Goal: Task Accomplishment & Management: Manage account settings

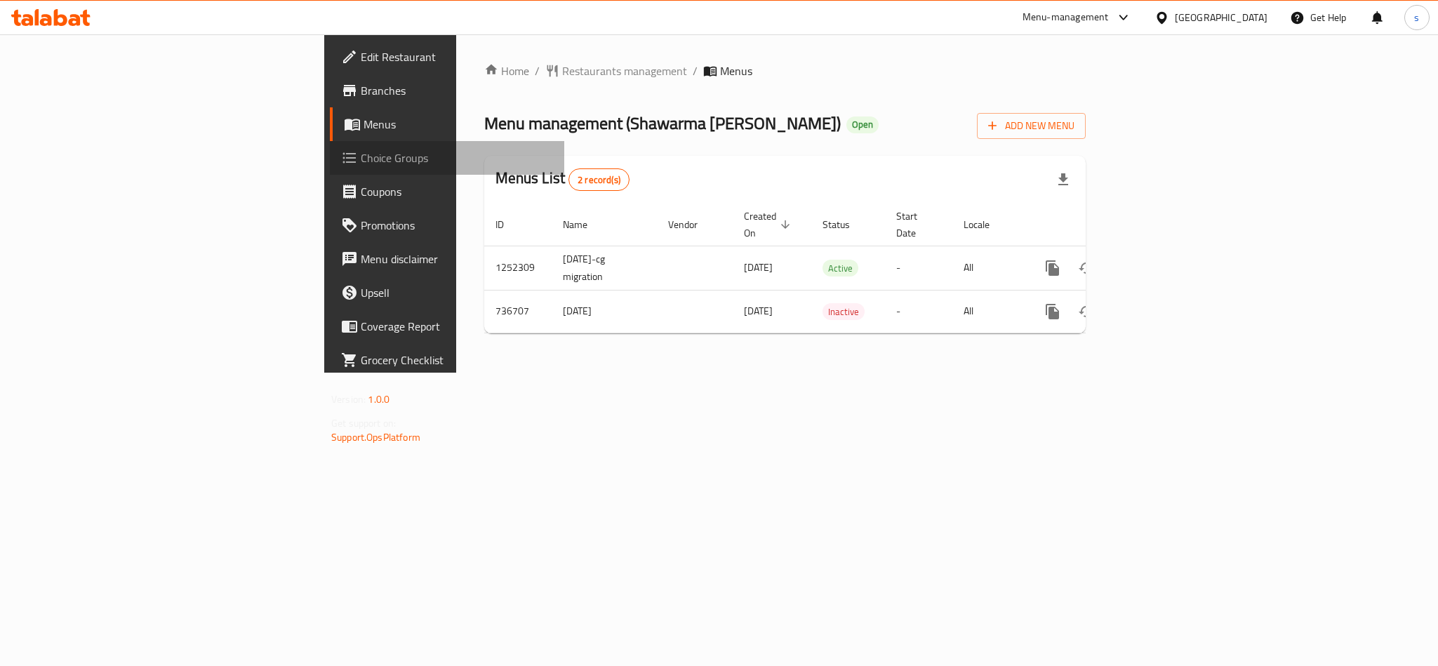
click at [361, 154] on span "Choice Groups" at bounding box center [457, 157] width 192 height 17
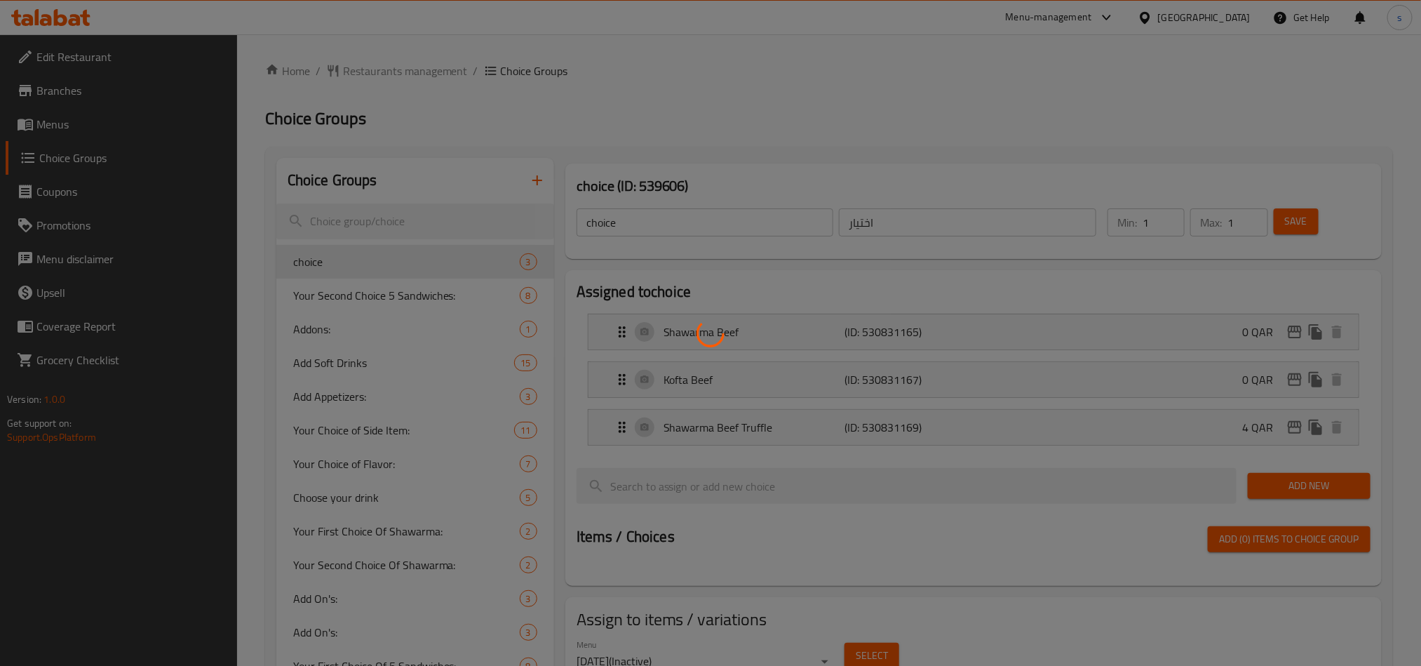
click at [422, 215] on div at bounding box center [710, 333] width 1421 height 666
click at [403, 213] on div at bounding box center [710, 333] width 1421 height 666
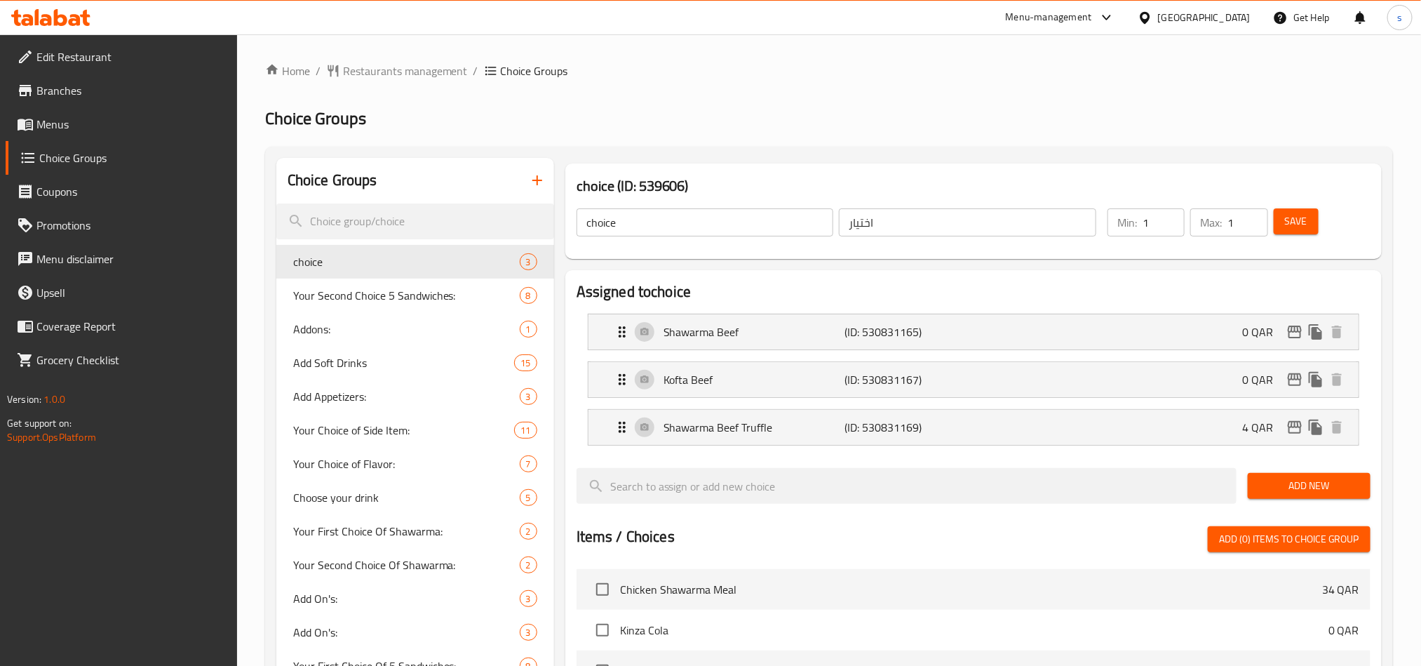
click at [403, 213] on input "search" at bounding box center [415, 221] width 278 height 36
paste input "Add-ons:"
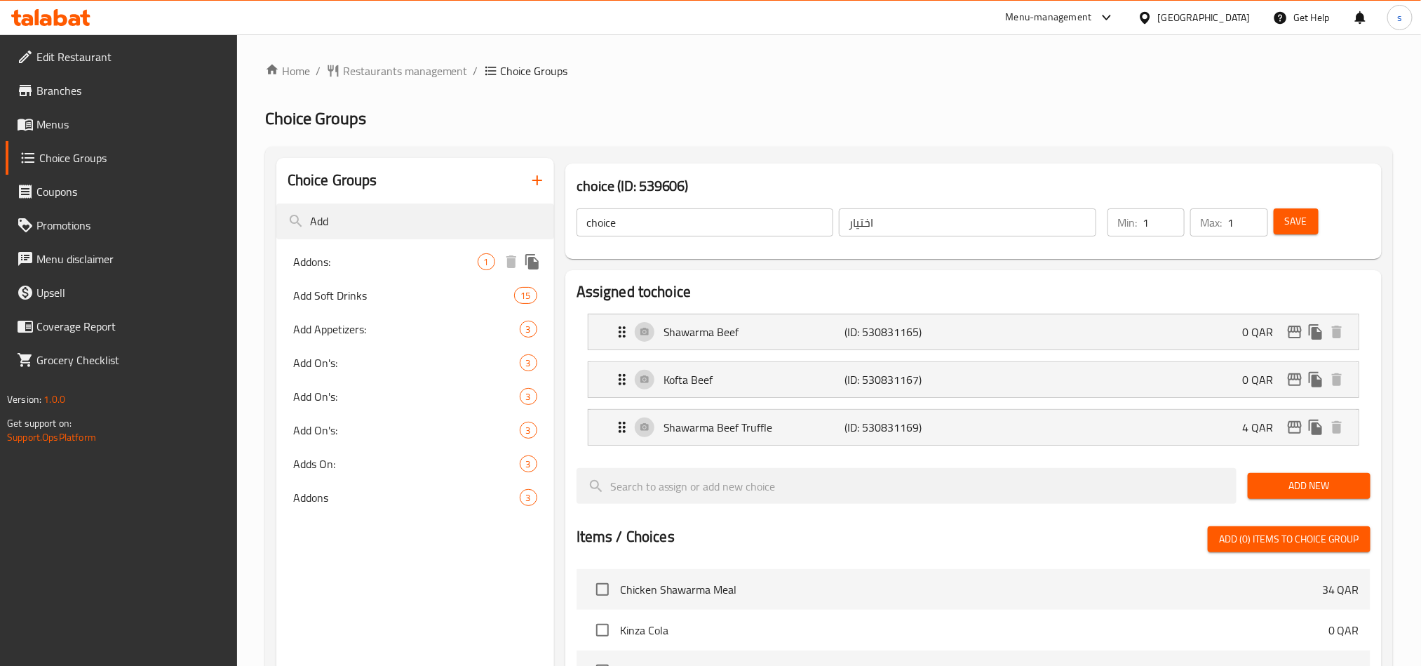
type input "Add"
click at [310, 260] on span "Addons:" at bounding box center [385, 261] width 185 height 17
type input "Addons:"
type input "الإضافات:"
type input "0"
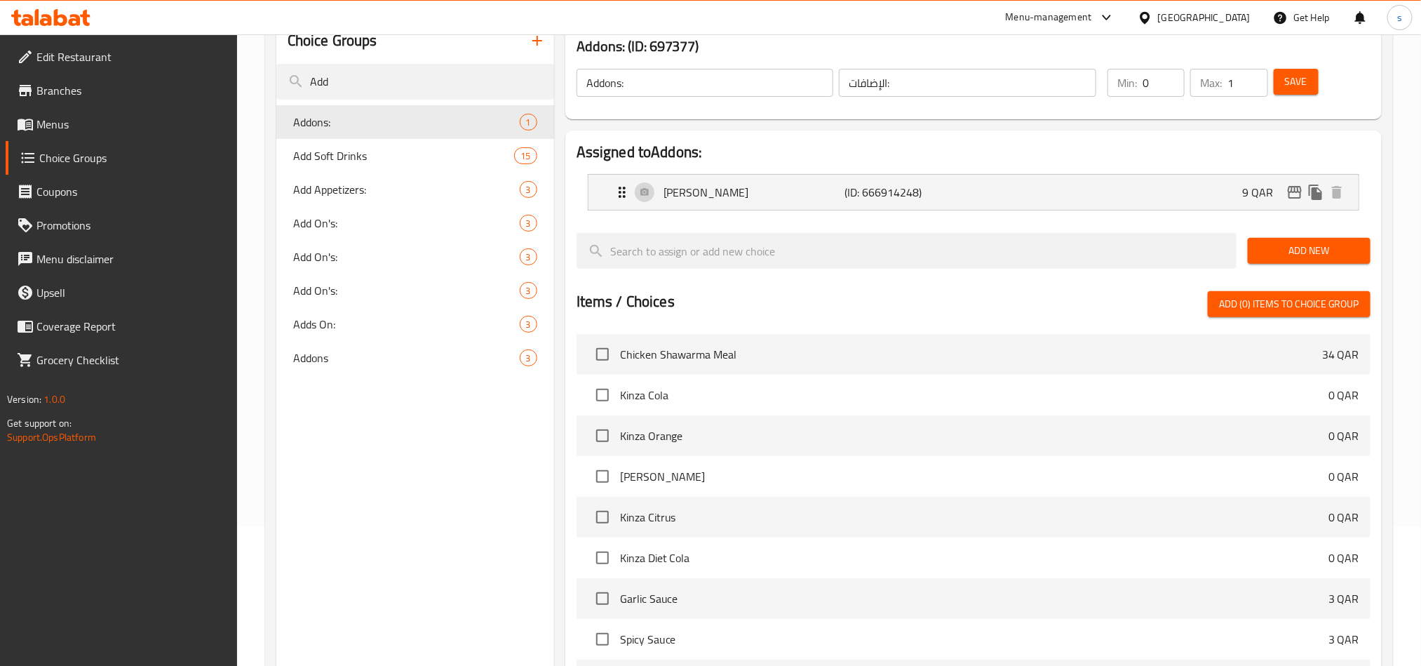
scroll to position [105, 0]
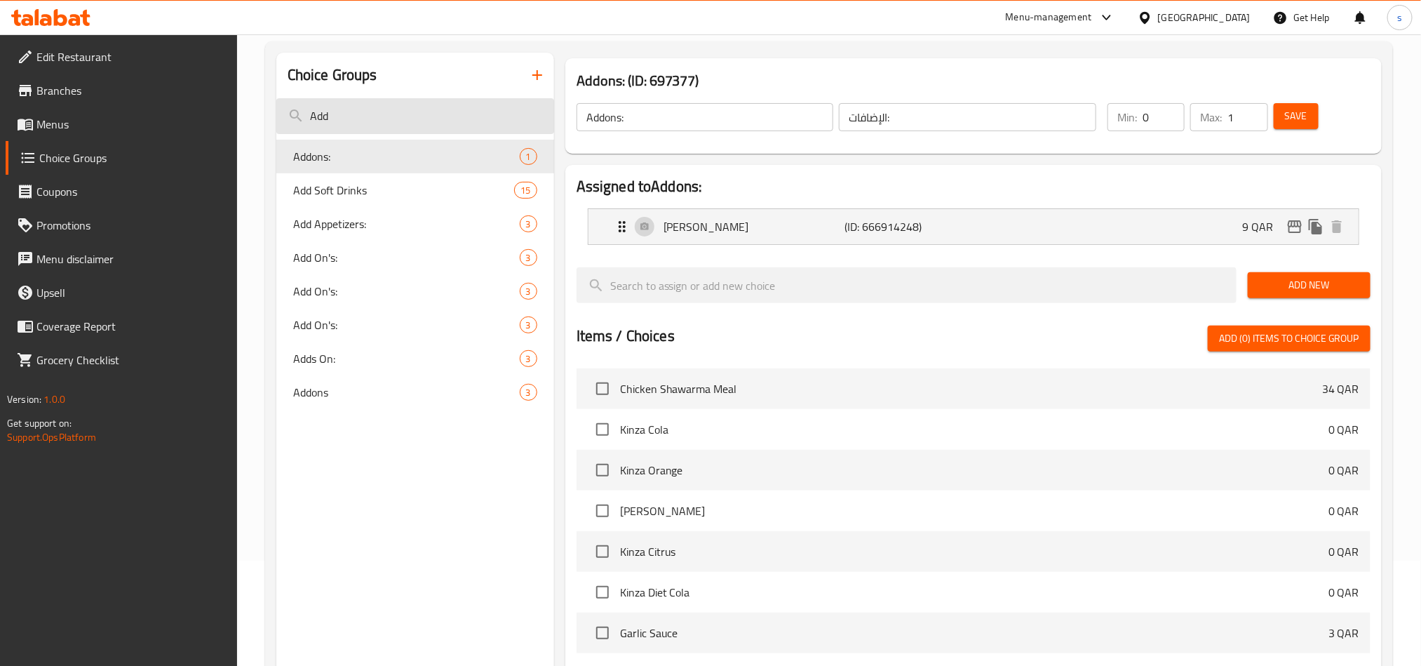
click at [389, 116] on input "Add" at bounding box center [415, 116] width 278 height 36
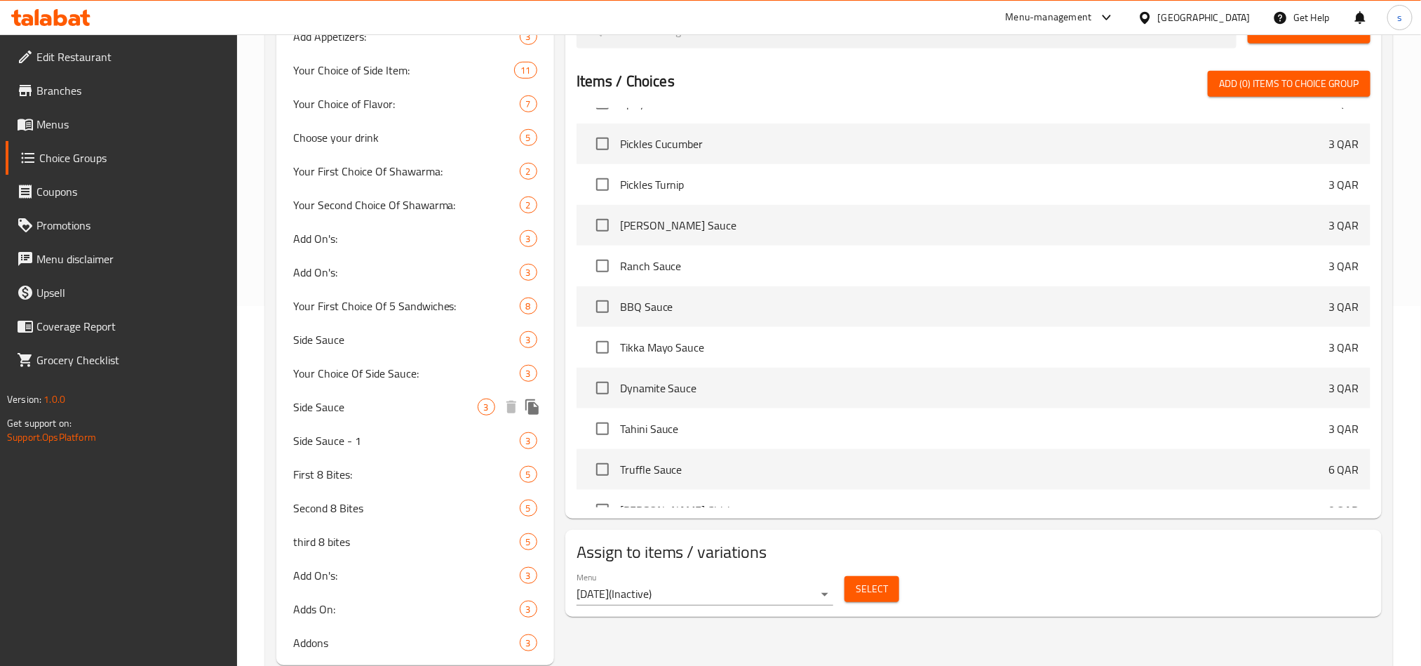
scroll to position [396, 0]
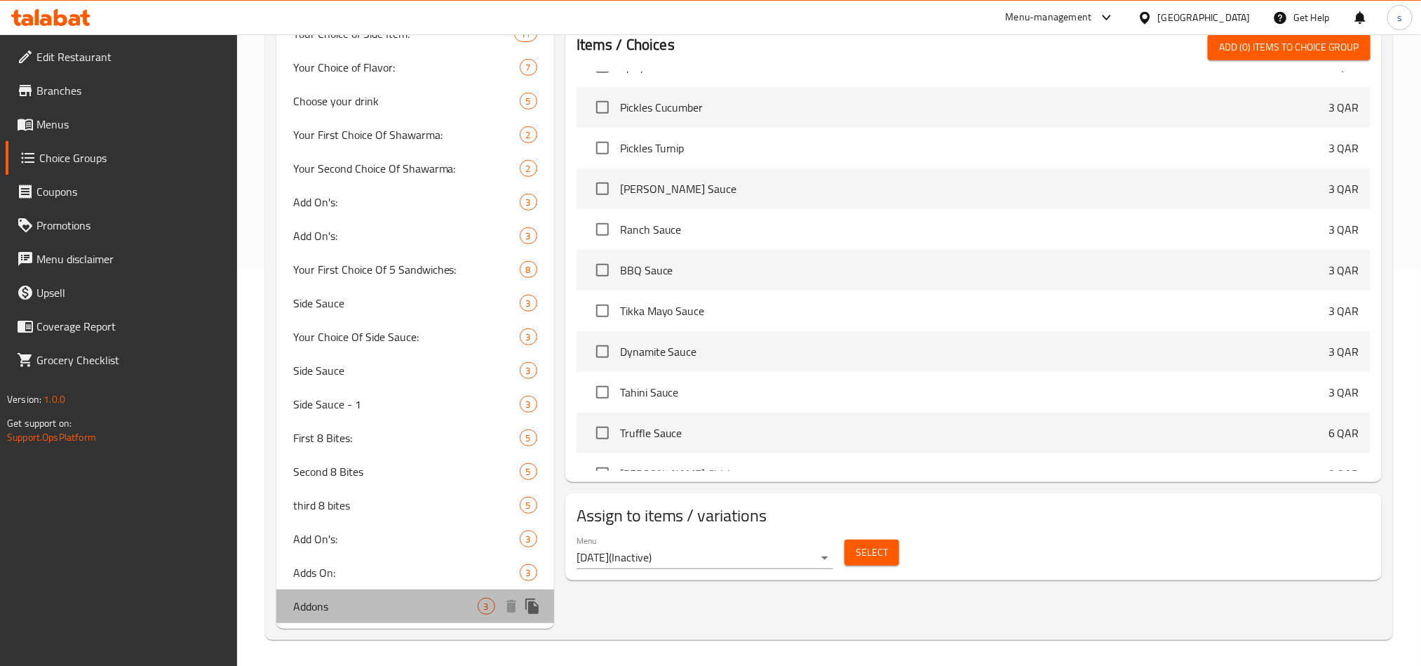
click at [297, 608] on span "Addons" at bounding box center [385, 606] width 185 height 17
type input "Addons"
type input "اضافات"
type input "3"
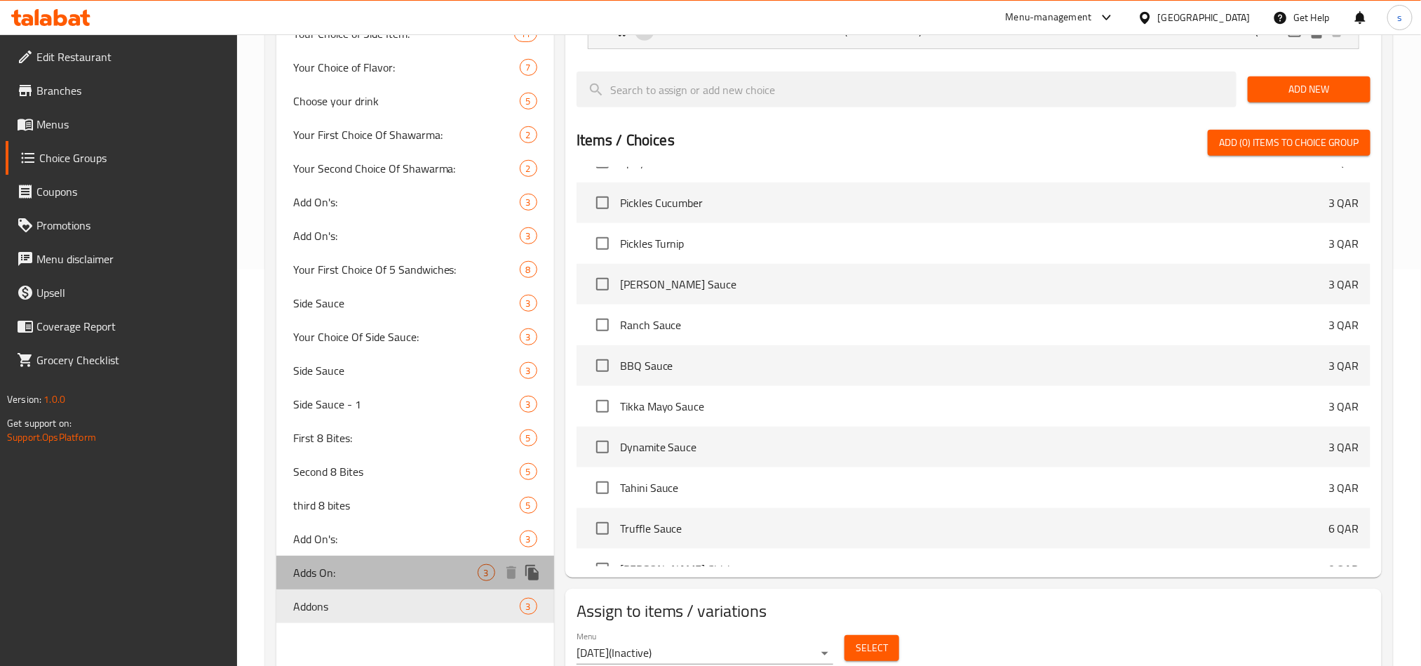
click at [323, 566] on span "Adds On:" at bounding box center [385, 572] width 185 height 17
type input "Adds On:"
type input "طلبات جانبية:"
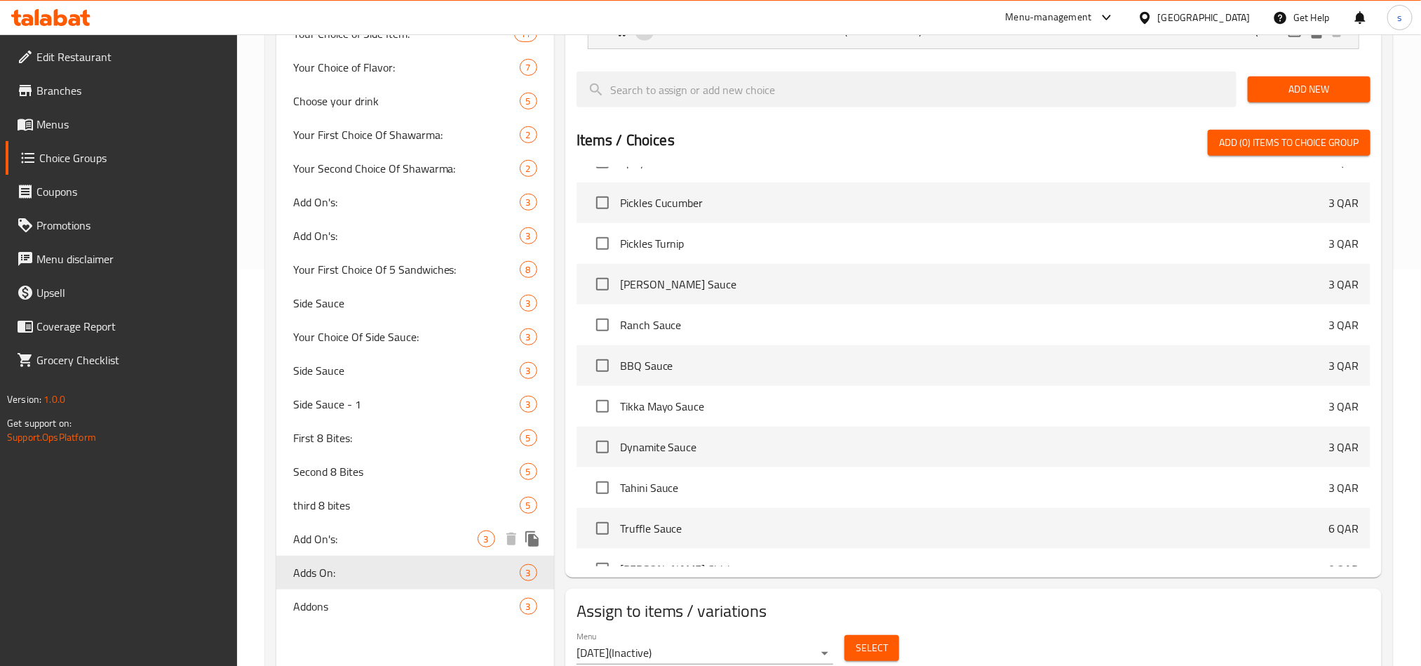
click at [335, 542] on span "Add On's:" at bounding box center [385, 538] width 185 height 17
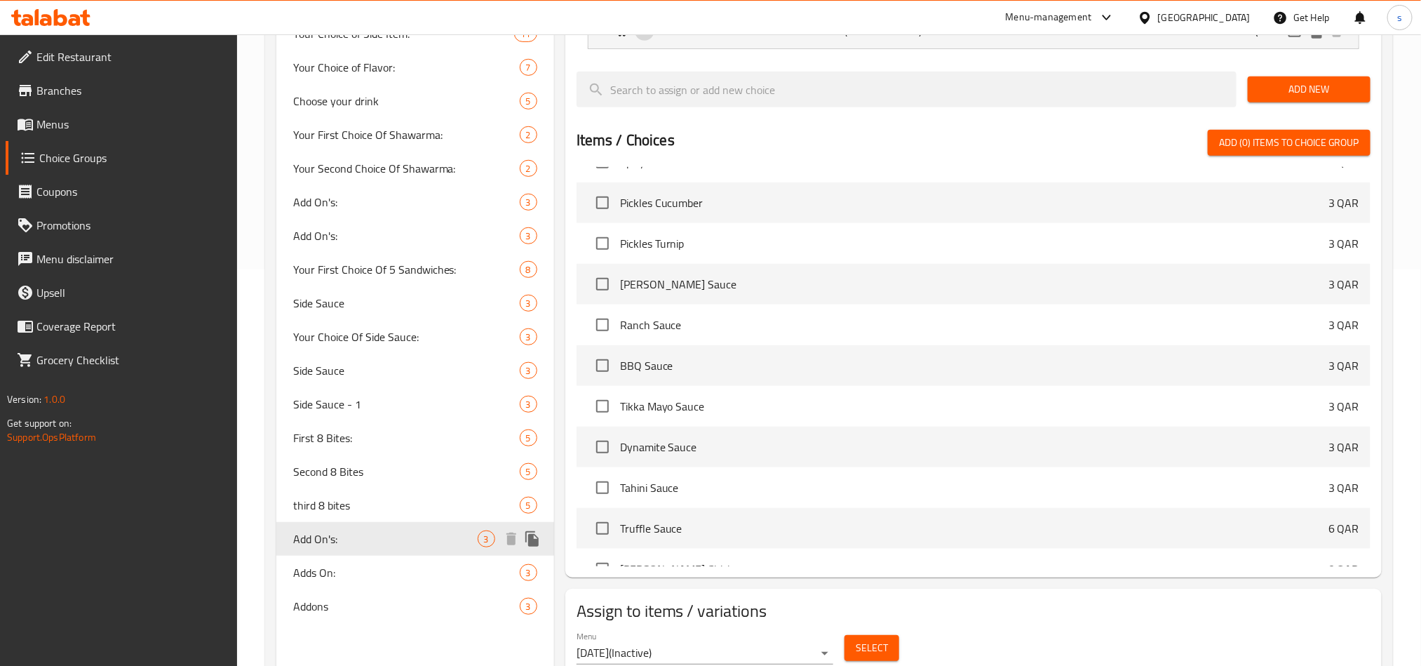
type input "Add On's:"
type input "الإضافات:"
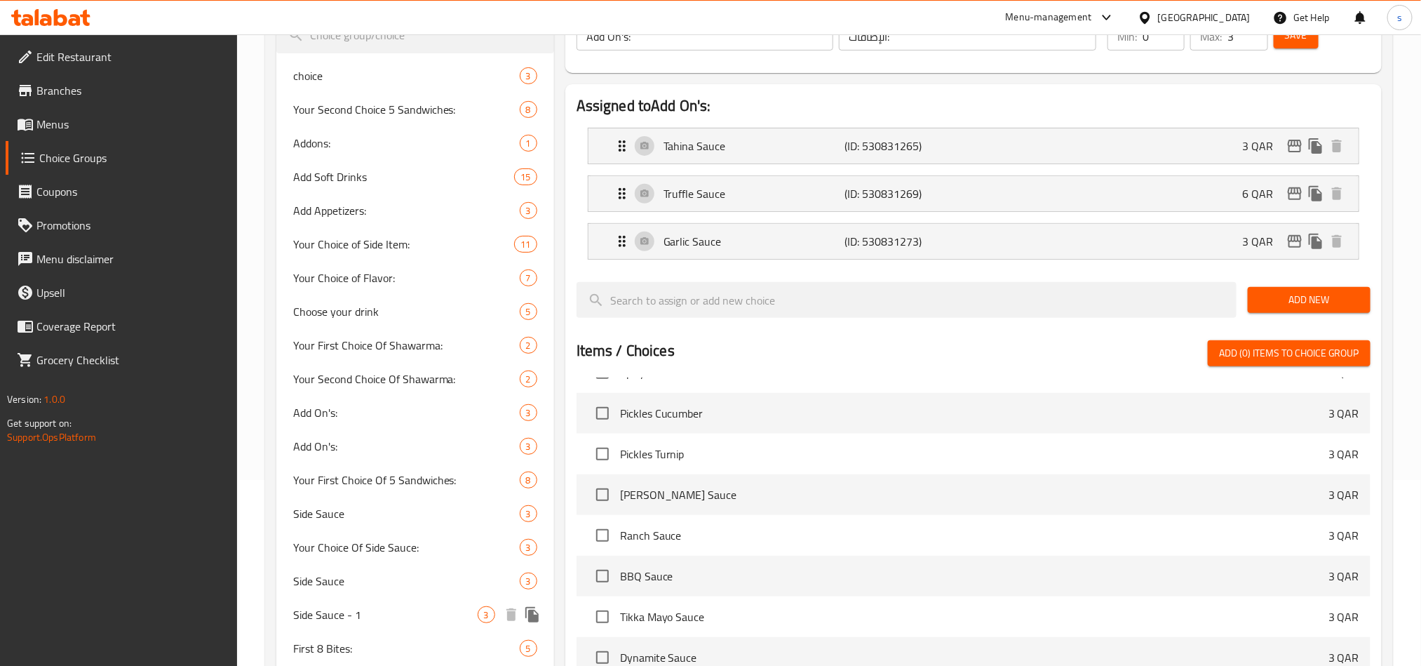
scroll to position [291, 0]
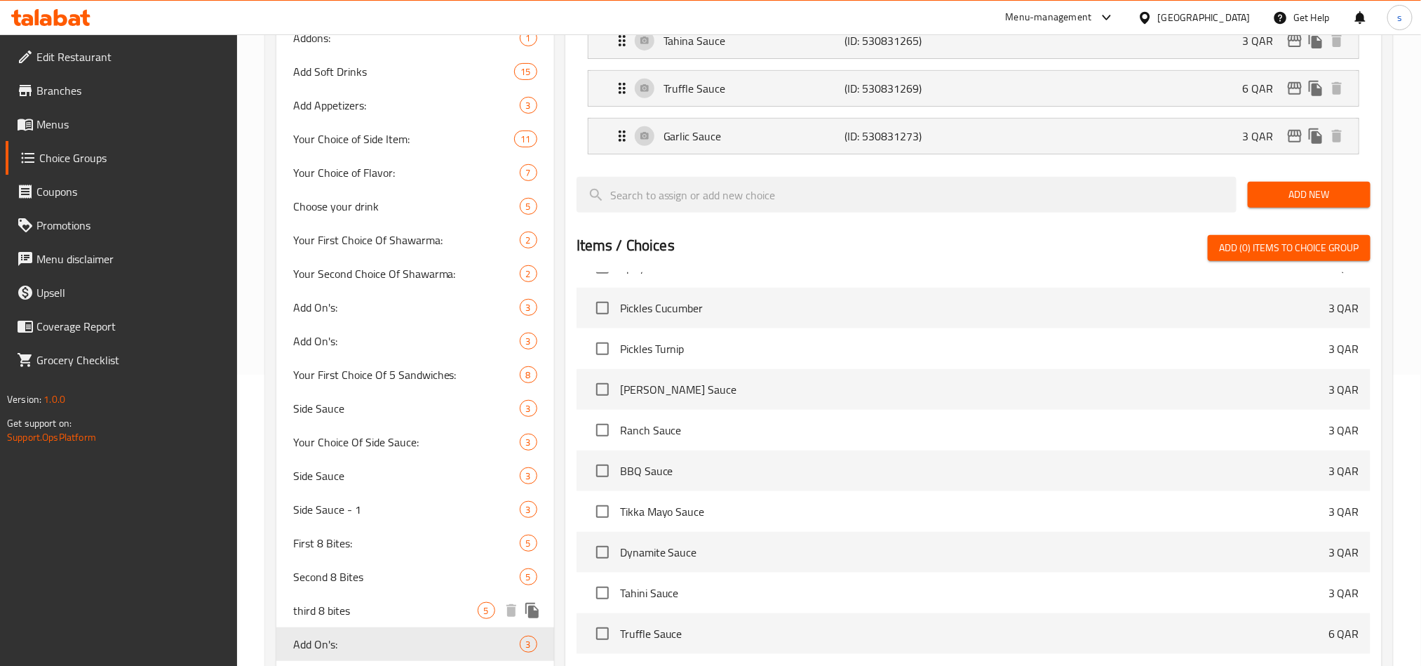
click at [328, 610] on span "third 8 bites" at bounding box center [385, 610] width 185 height 17
type input "third 8 bites"
type input "ثالث 8 حبات"
type input "1"
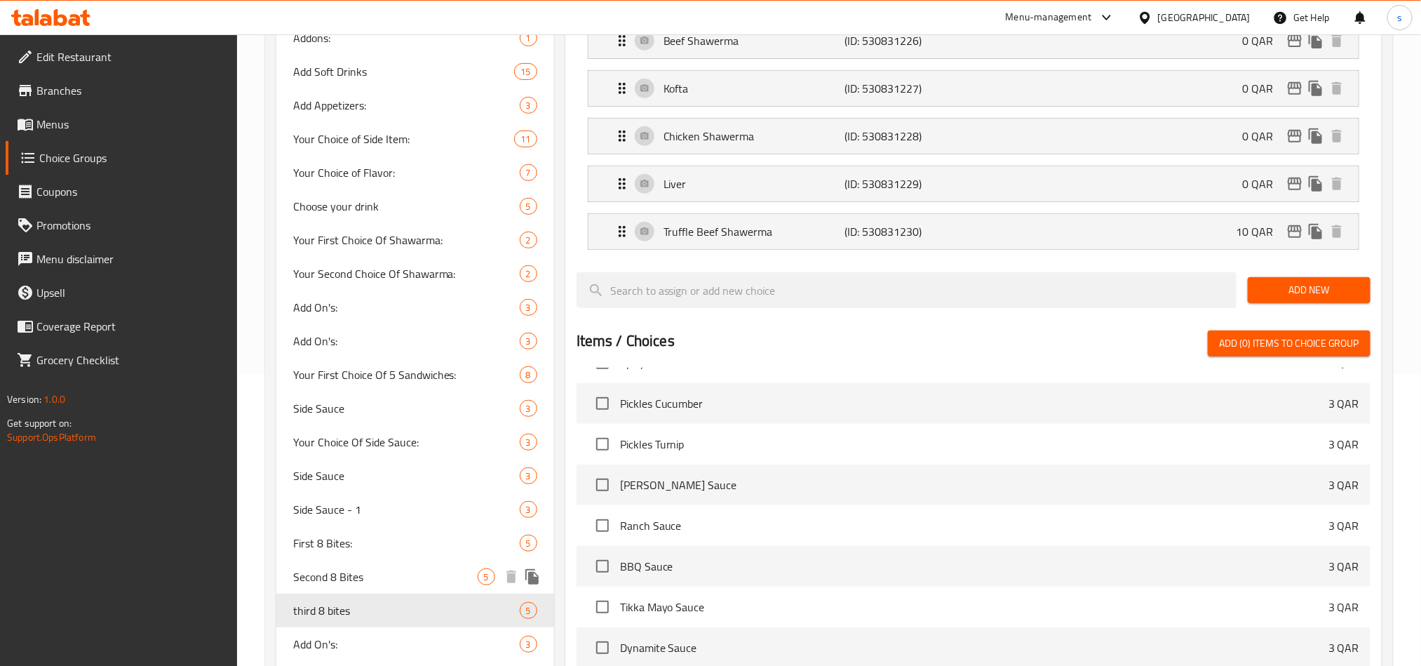
click at [343, 569] on span "Second 8 Bites" at bounding box center [385, 576] width 185 height 17
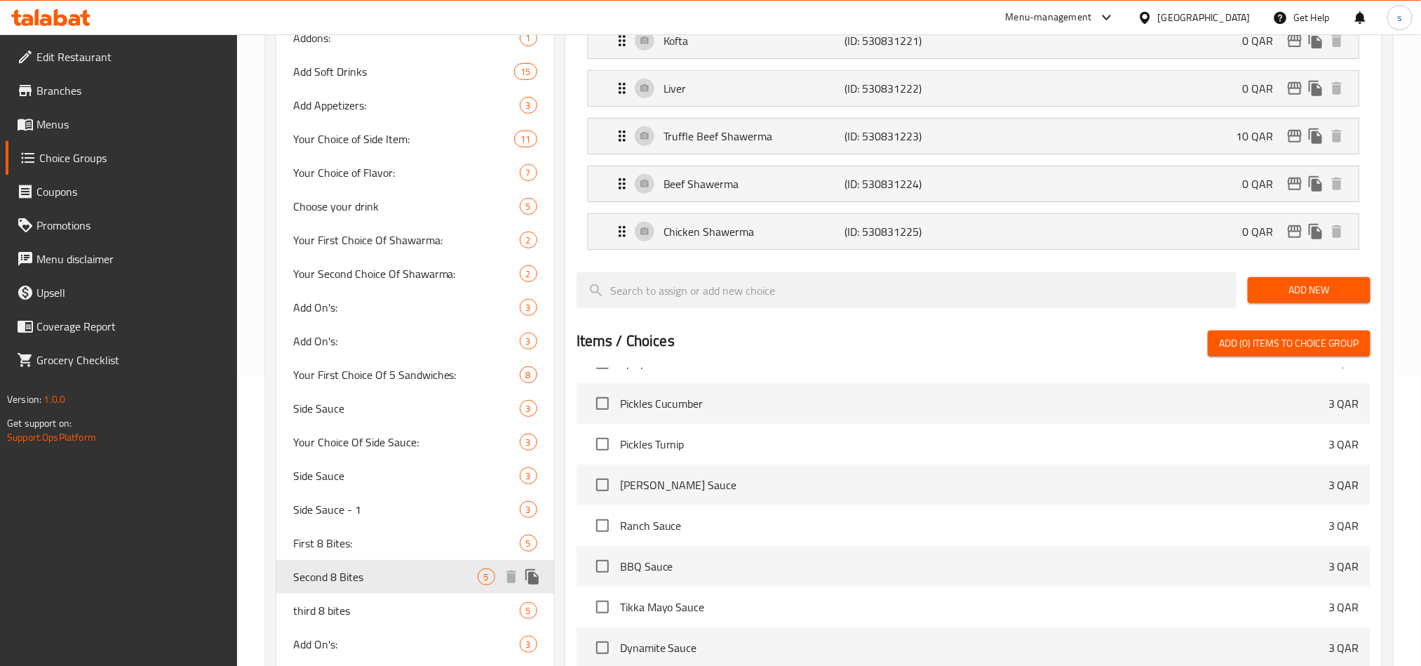
type input "Second 8 Bites"
type input "ثاني 8 حبات"
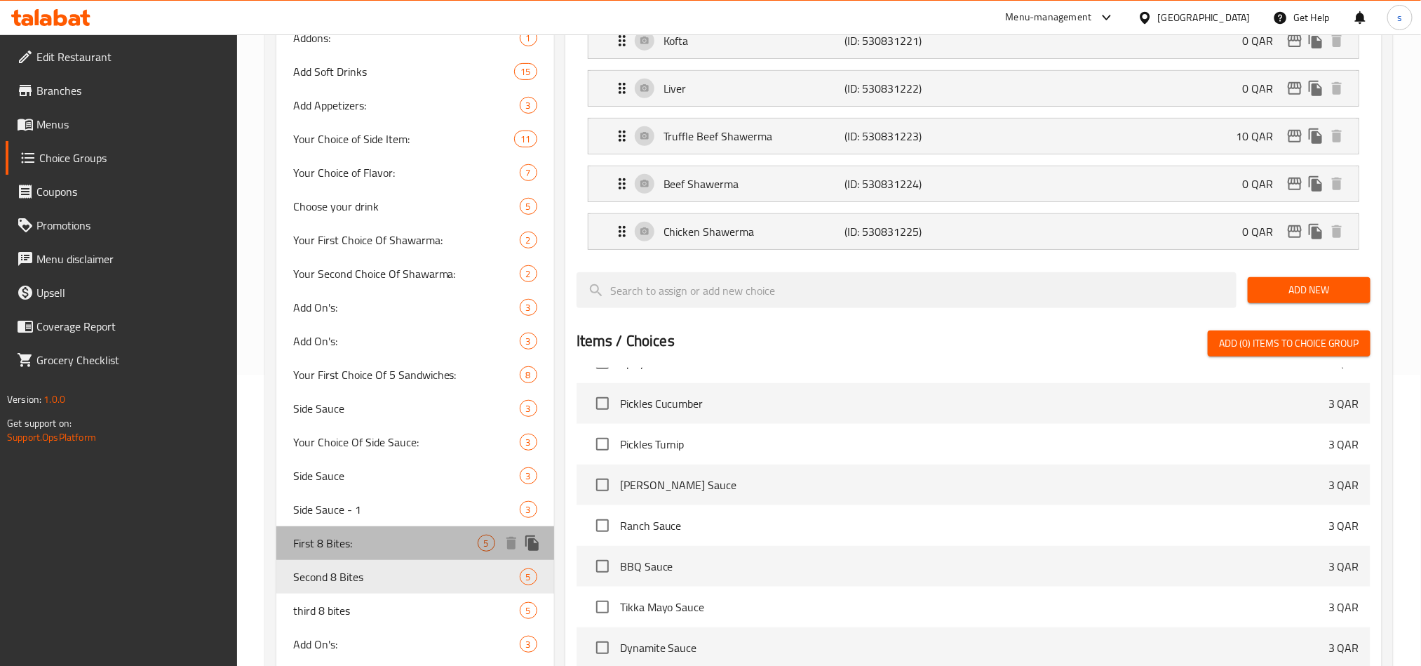
click at [344, 548] on span "First 8 Bites:" at bounding box center [385, 543] width 185 height 17
type input "First 8 Bites:"
type input "اول 8 حبات:"
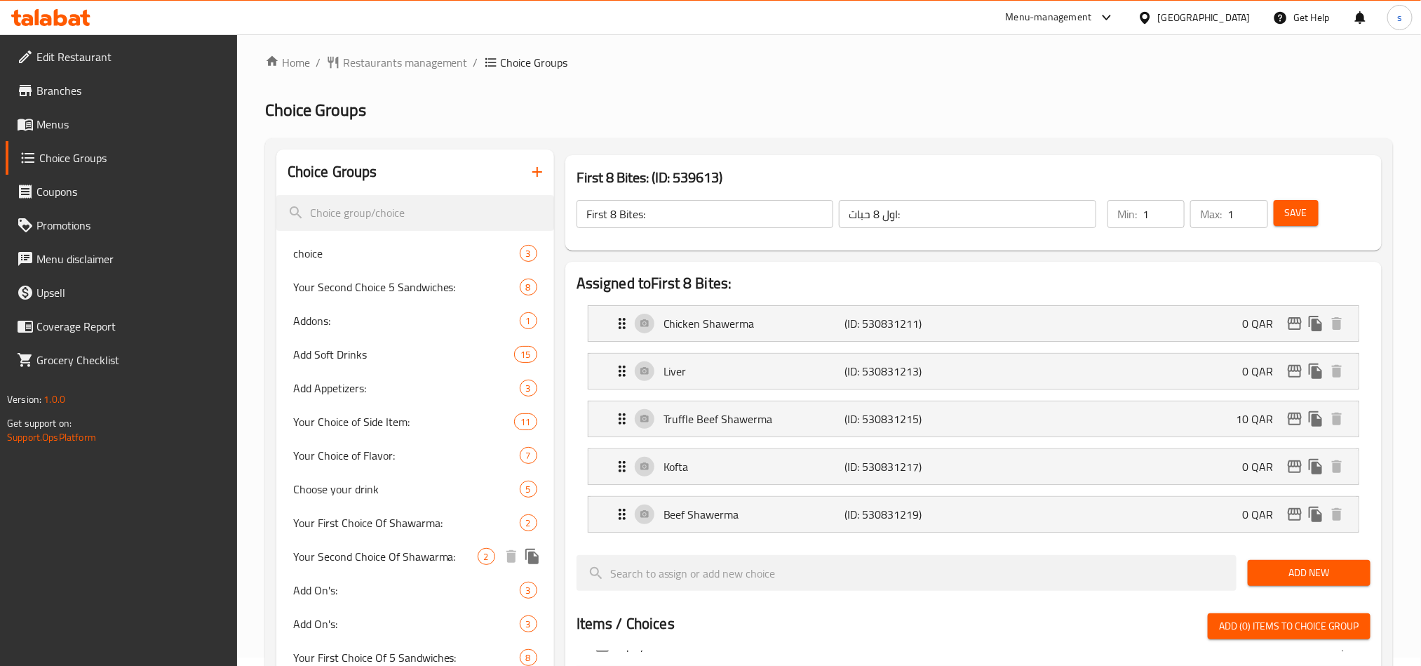
scroll to position [0, 0]
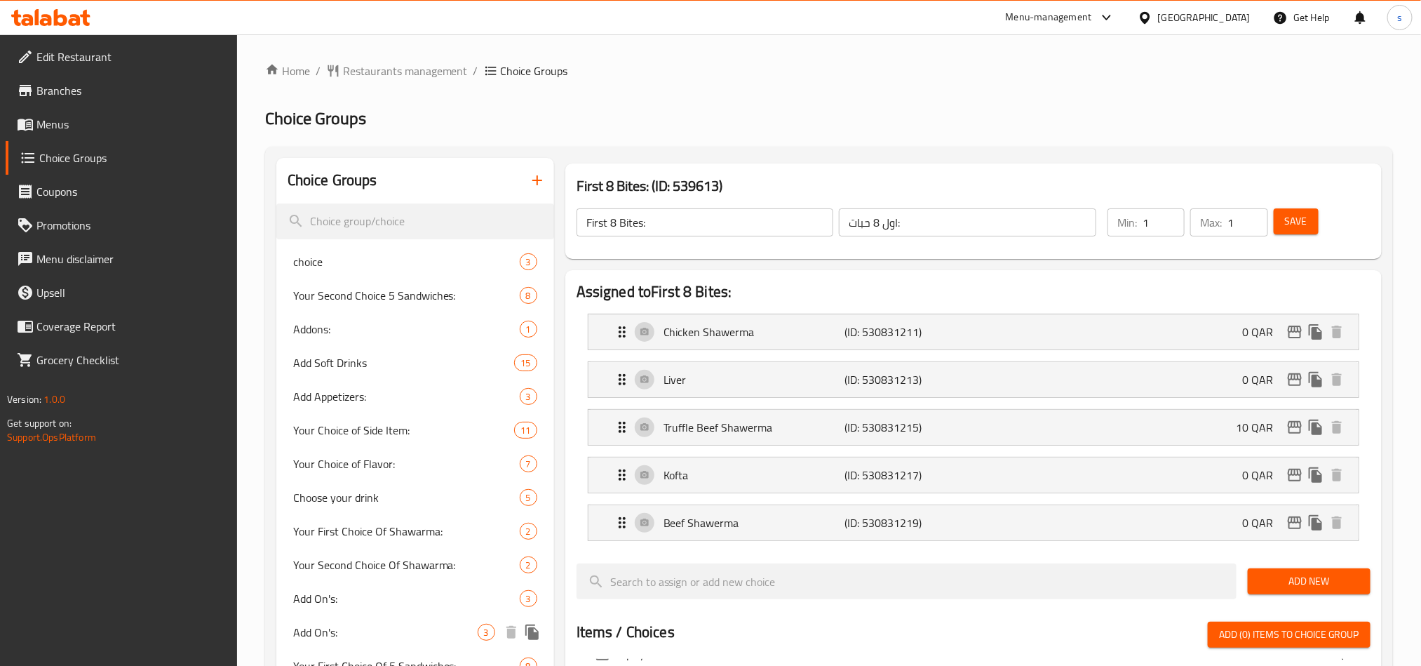
click at [328, 629] on span "Add On's:" at bounding box center [385, 632] width 185 height 17
type input "Add On's:"
type input "اضافات:"
type input "0"
type input "3"
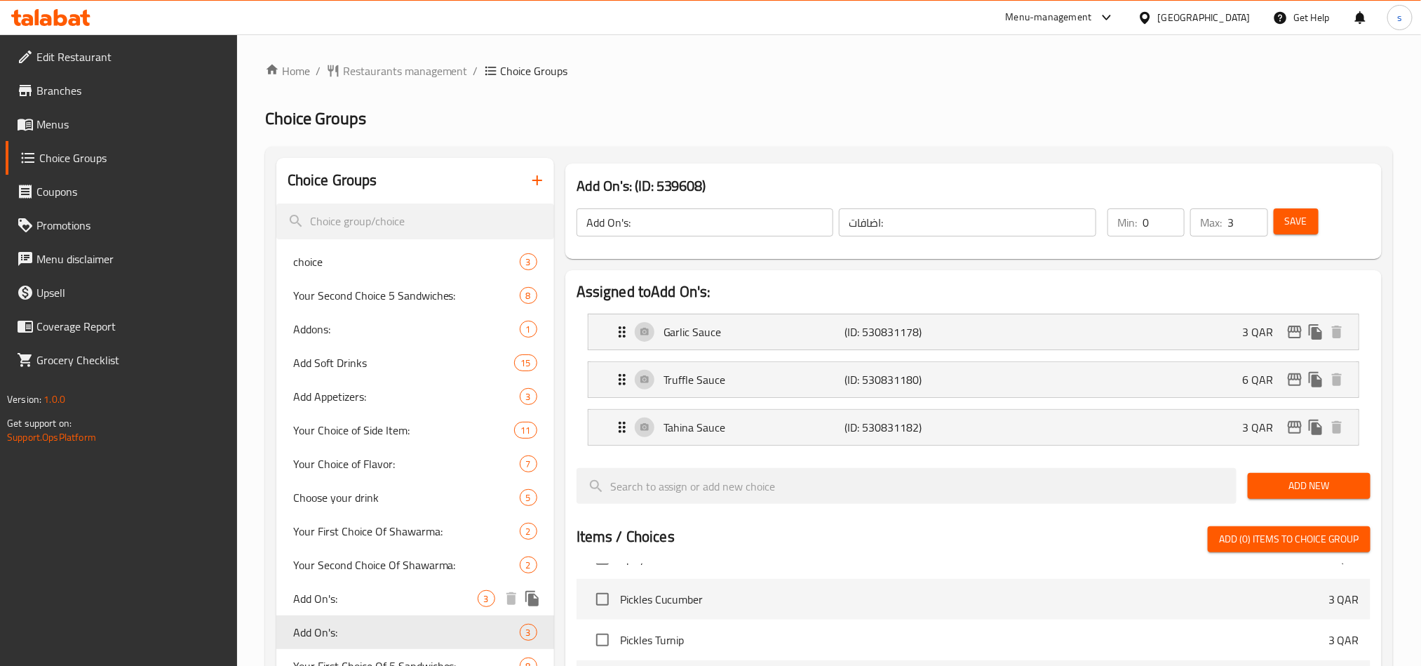
click at [340, 590] on span "Add On's:" at bounding box center [385, 598] width 185 height 17
type input "الإضافات:"
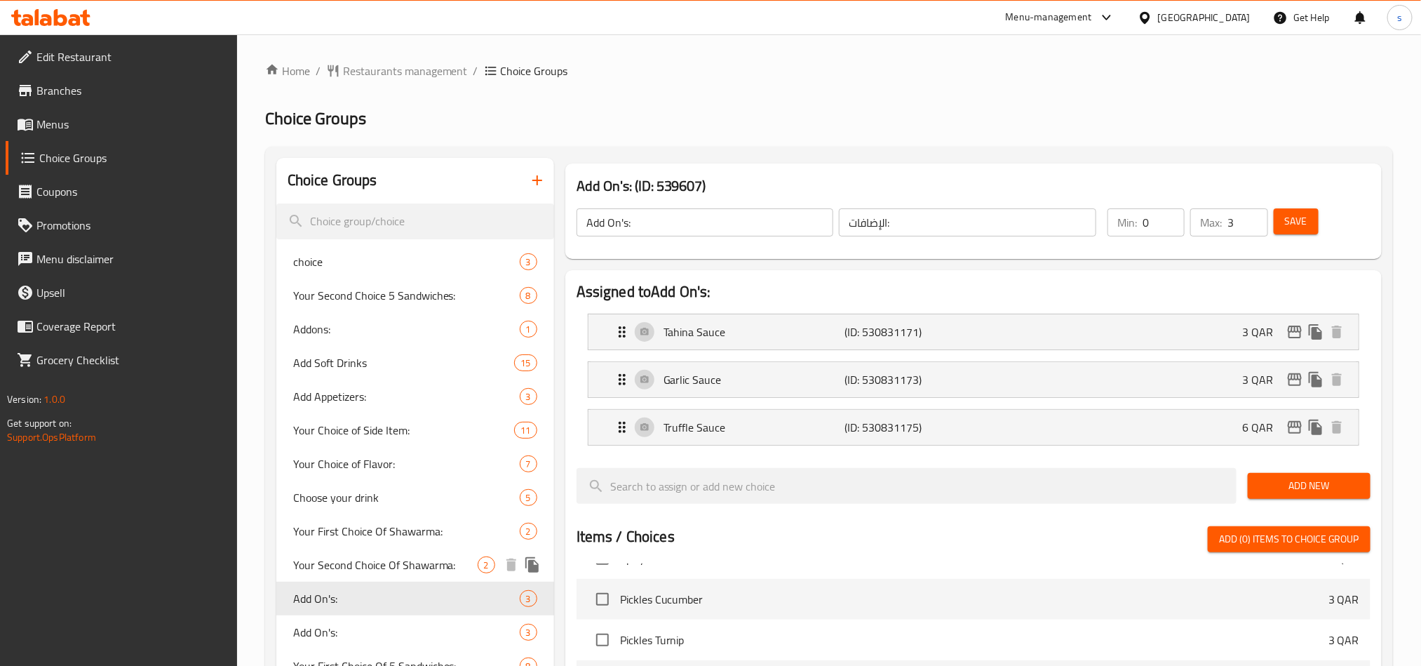
click at [371, 548] on div "Your Second Choice Of Shawarma: 2" at bounding box center [415, 565] width 278 height 34
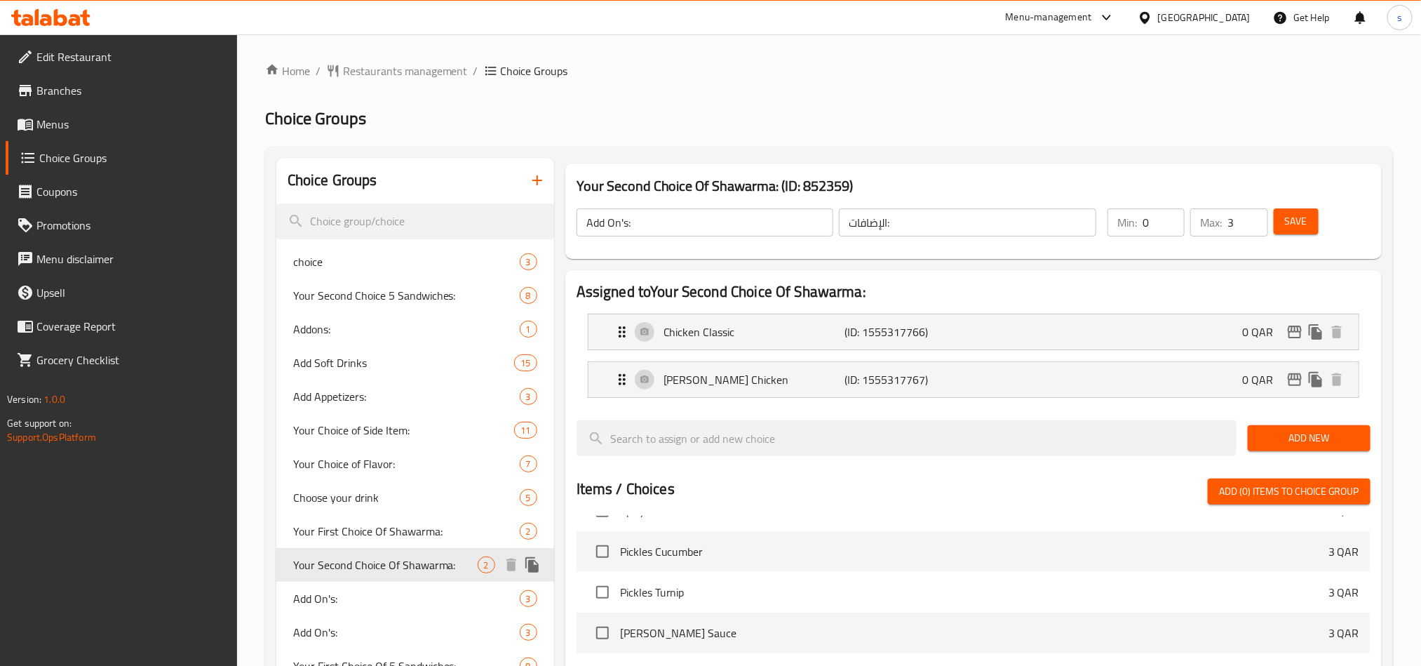
type input "Your Second Choice Of Shawarma:"
type input "اختيارك ثاني من شاورما:"
type input "1"
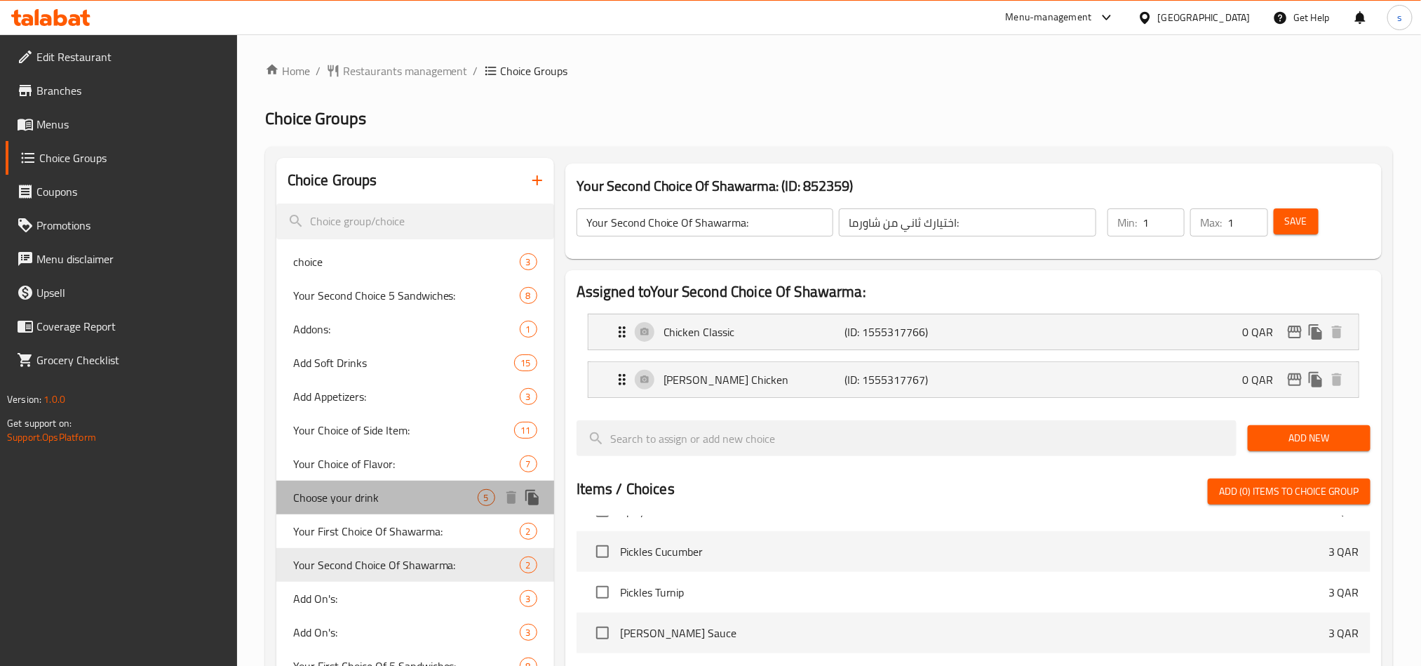
click at [383, 512] on div "Choose your drink 5" at bounding box center [415, 498] width 278 height 34
type input "Choose your drink"
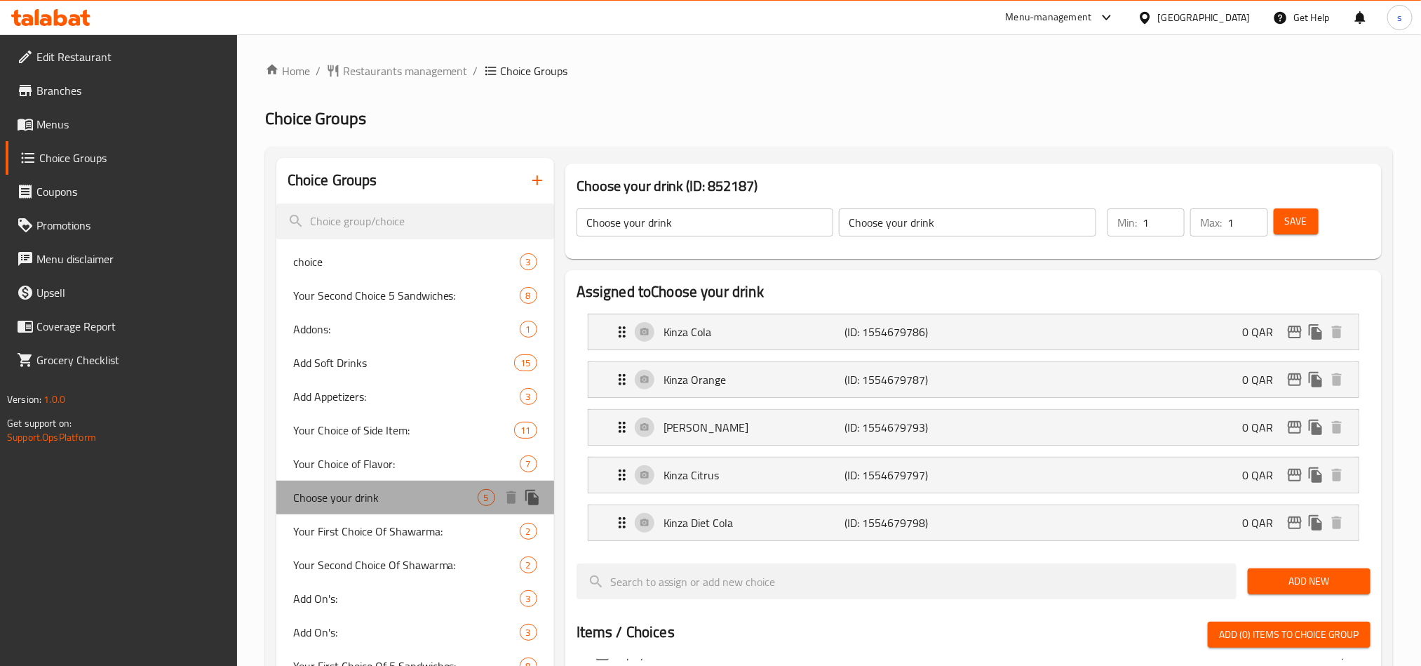
click at [379, 489] on span "Choose your drink" at bounding box center [385, 497] width 185 height 17
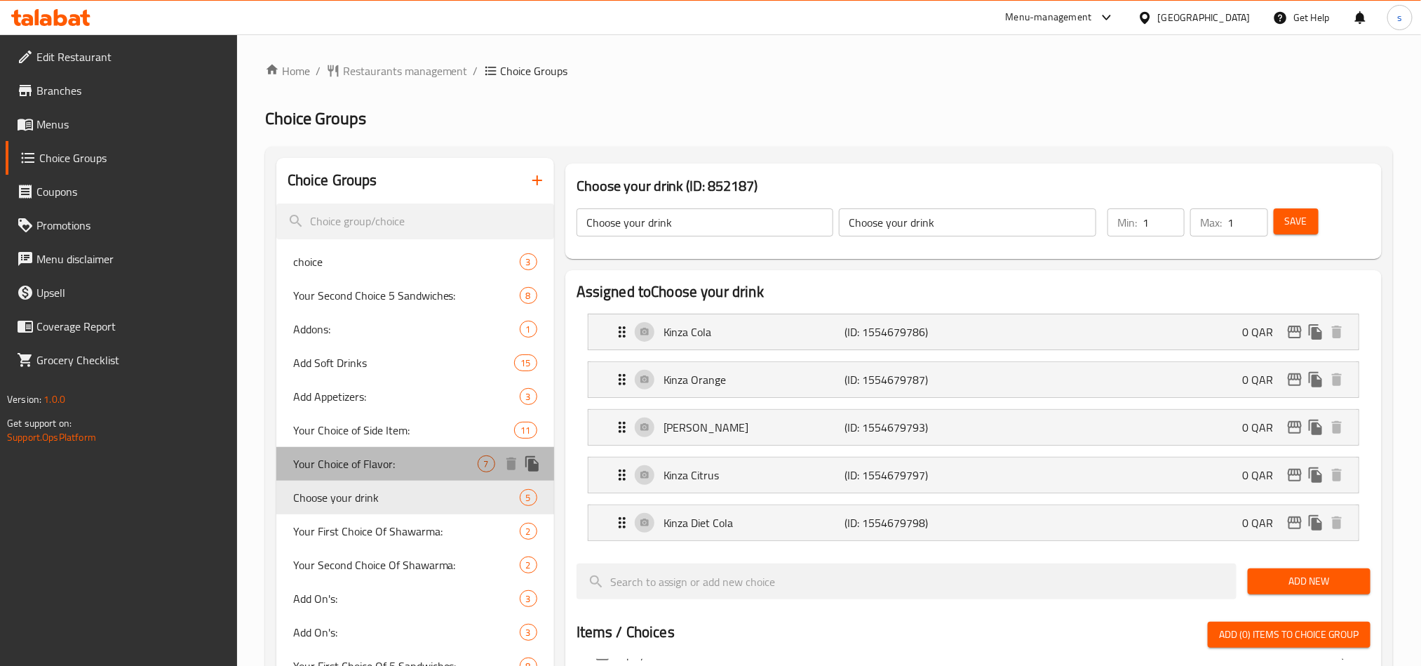
click at [371, 455] on span "Your Choice of Flavor:" at bounding box center [385, 463] width 185 height 17
type input "Your Choice of Flavor:"
type input "اخنيارك من النكهات:"
type input "3"
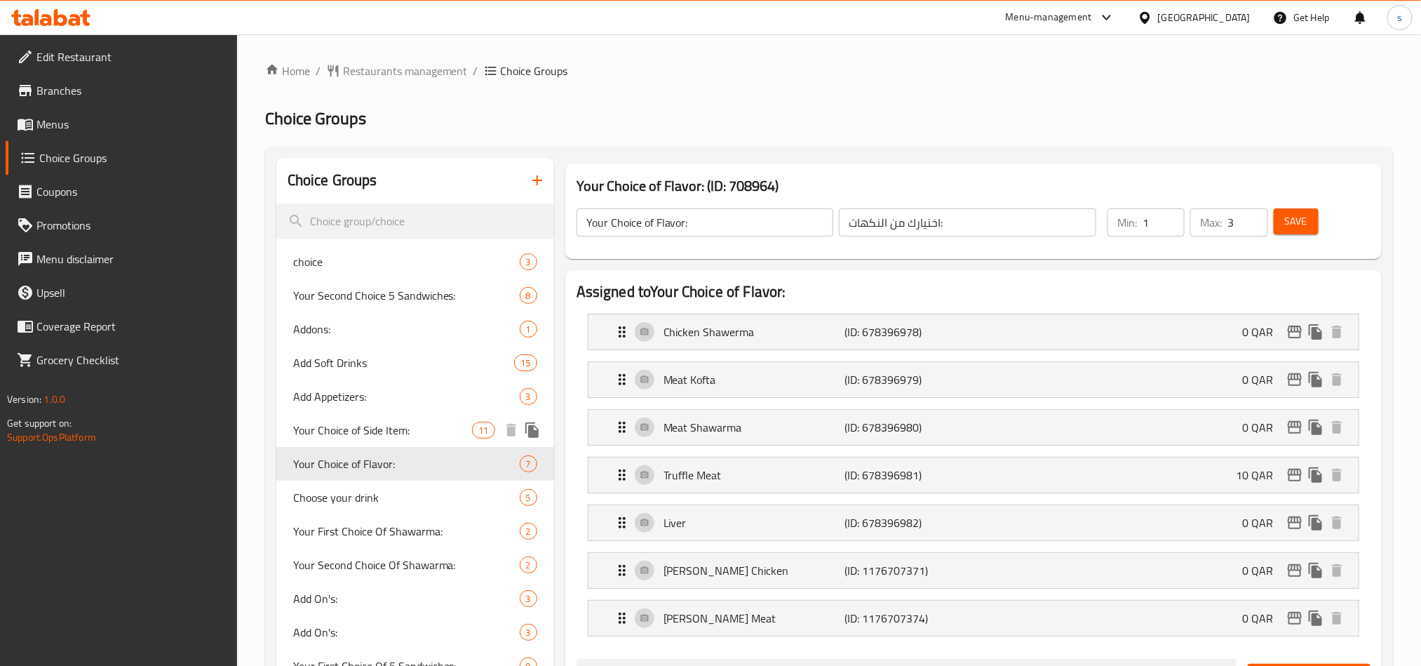
click at [371, 429] on span "Your Choice of Side Item:" at bounding box center [383, 430] width 180 height 17
type input "Your Choice of Side Item:"
type input "اختيارك من الأصناف الجانبية:"
type input "0"
type input "11"
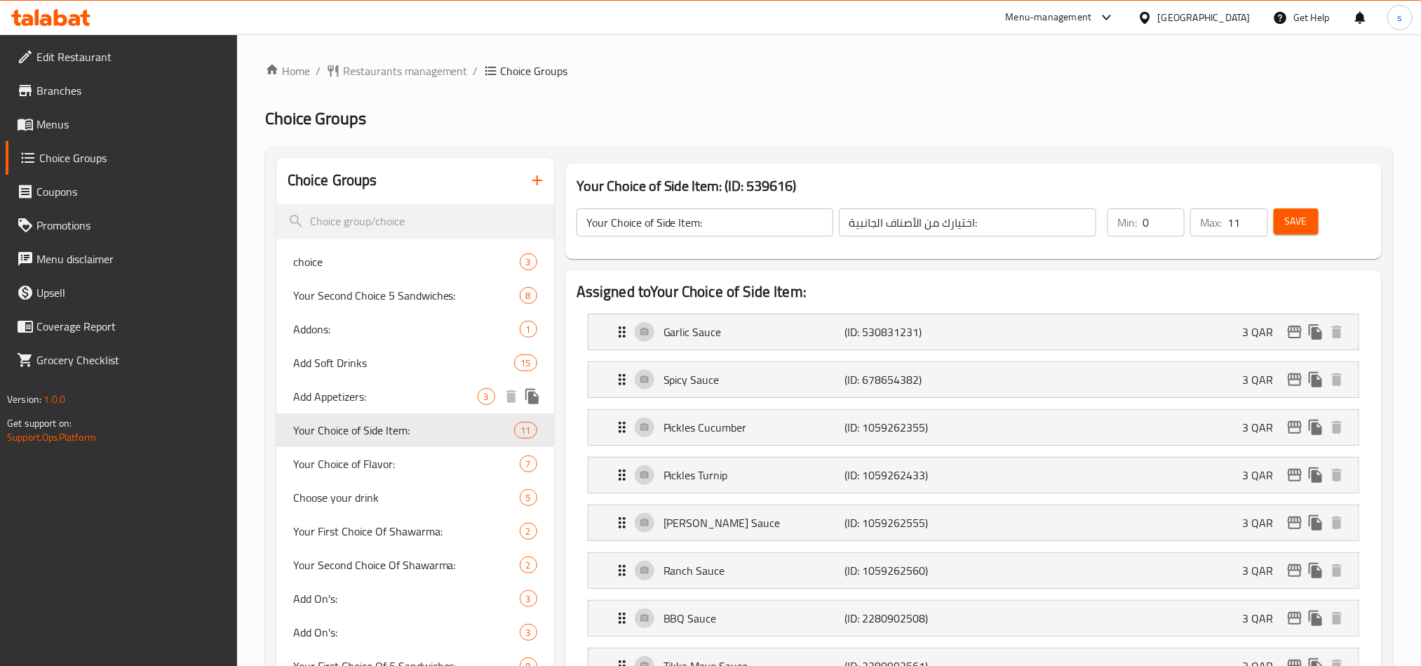
click at [359, 389] on span "Add Appetizers:" at bounding box center [385, 396] width 185 height 17
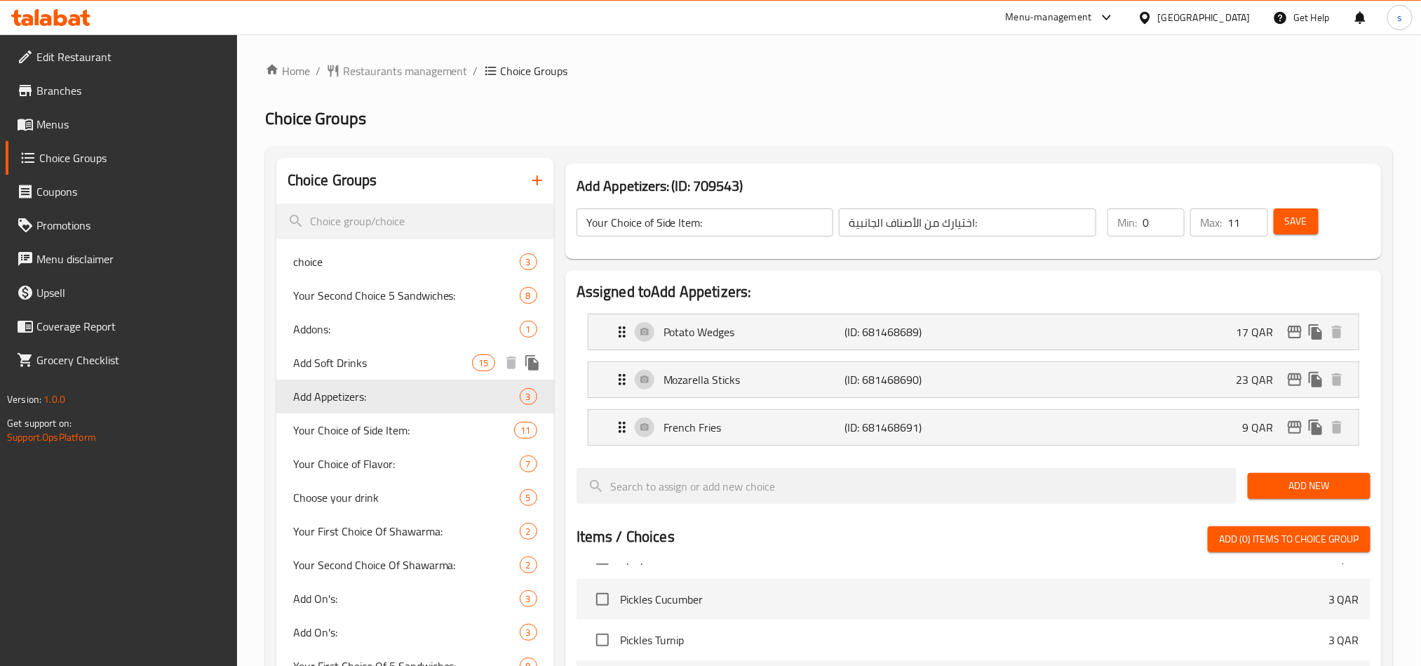
type input "Add Appetizers:"
type input "إضافة مقبلات:"
type input "3"
click at [335, 354] on span "Add Soft Drinks" at bounding box center [383, 362] width 180 height 17
type input "Add Soft Drinks"
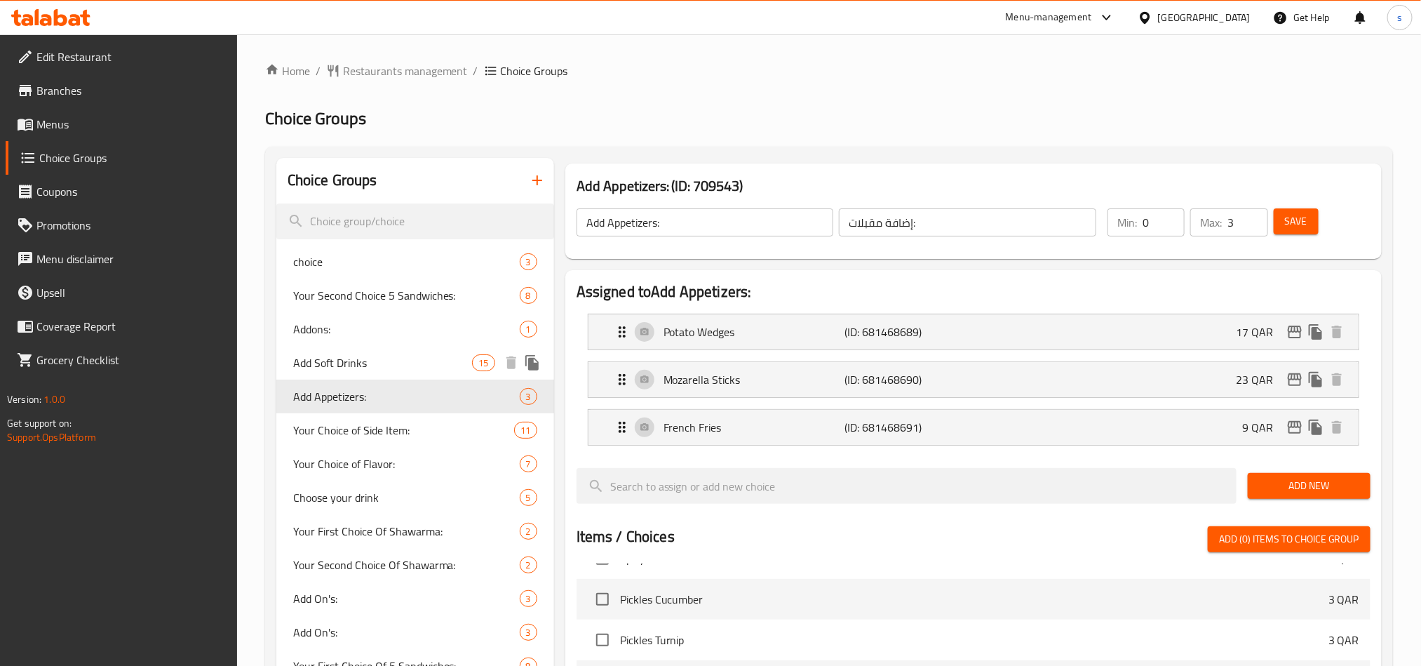
type input "اضف مشروب غازي"
type input "1"
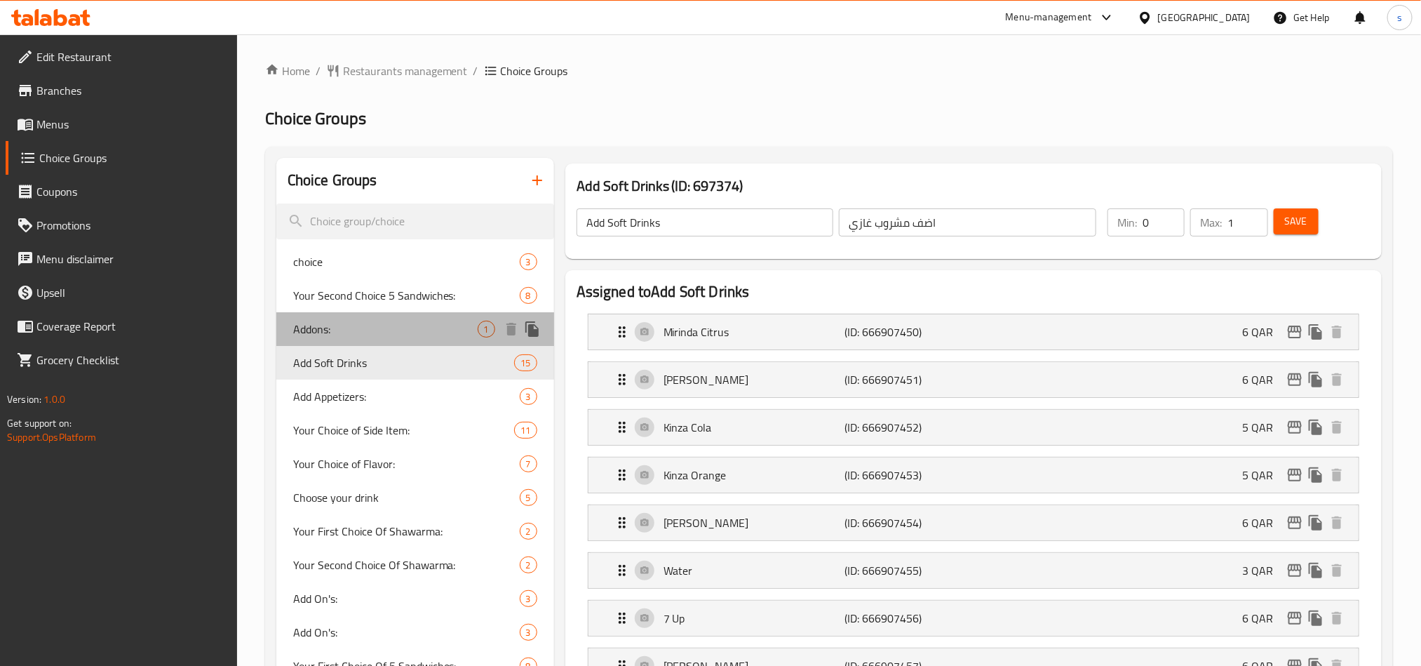
click at [321, 326] on span "Addons:" at bounding box center [385, 329] width 185 height 17
type input "Addons:"
type input "الإضافات:"
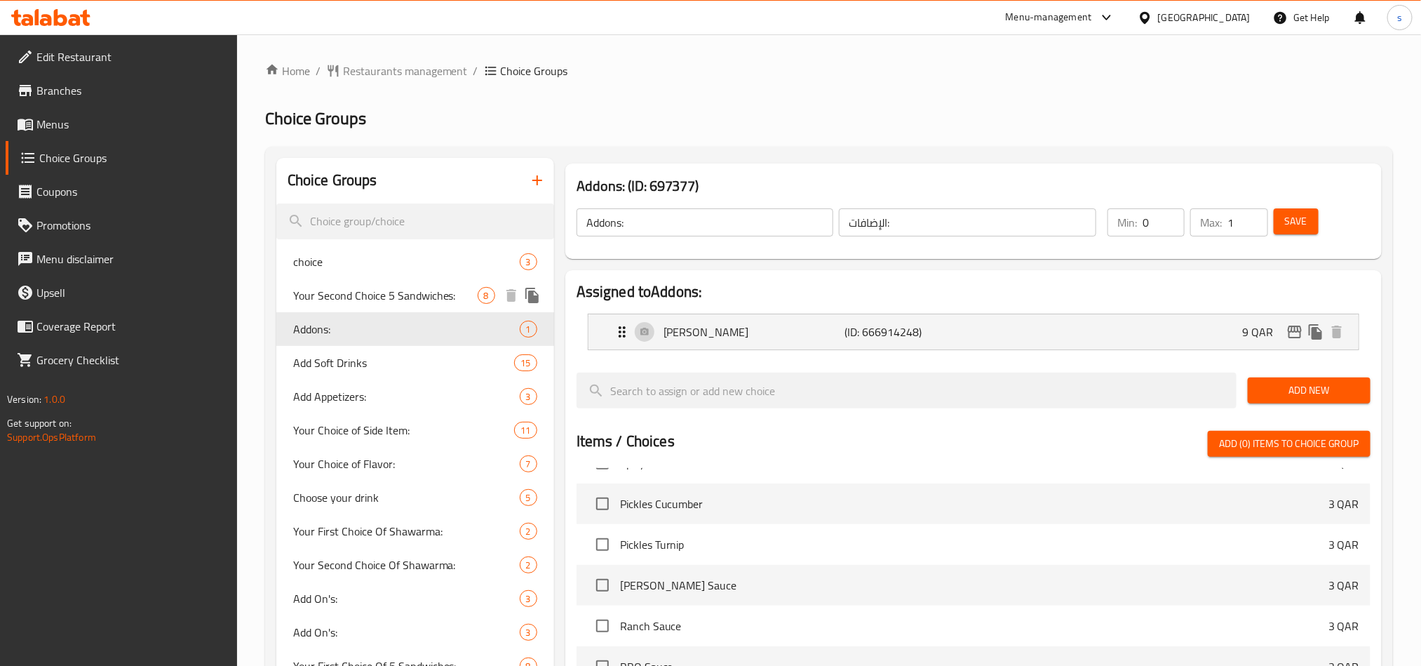
click at [330, 282] on div "Your Second Choice 5 Sandwiches: 8" at bounding box center [415, 296] width 278 height 34
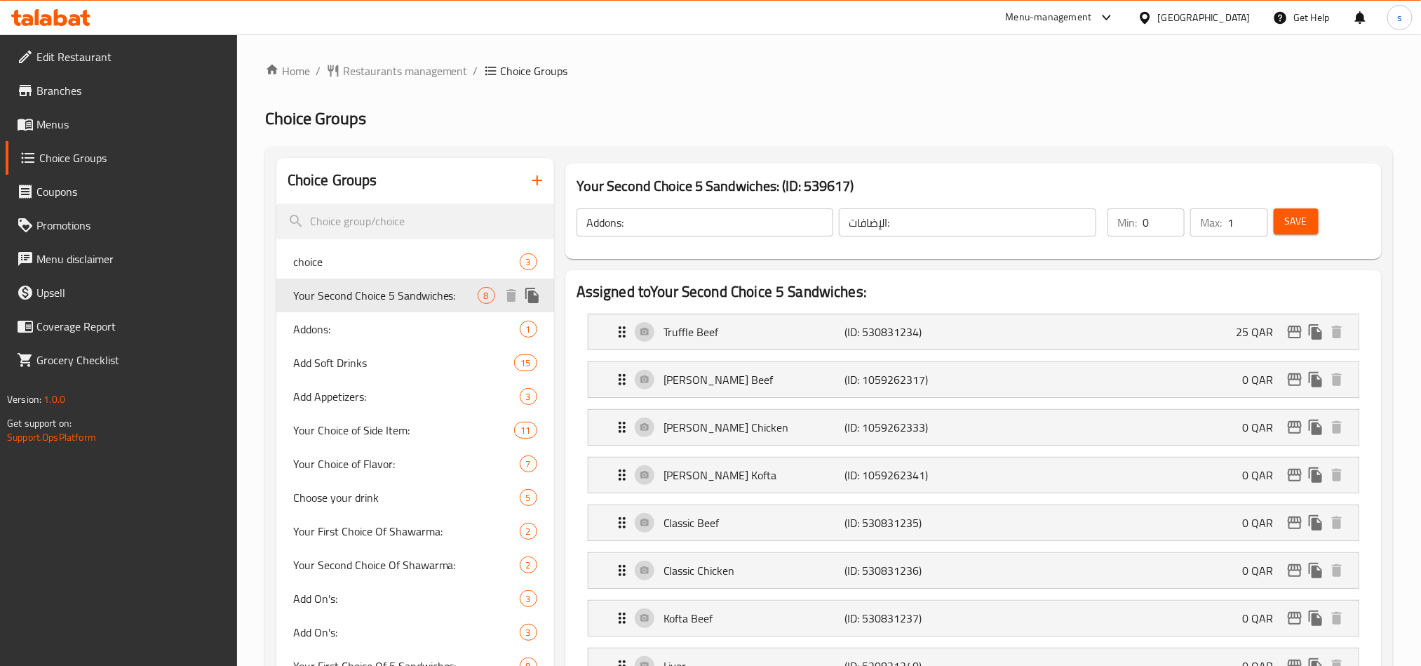
type input "Your Second Choice 5 Sandwiches:"
type input "إختيارك الثاني من 5 سندويتشات:"
type input "1"
click at [321, 257] on span "choice" at bounding box center [385, 261] width 185 height 17
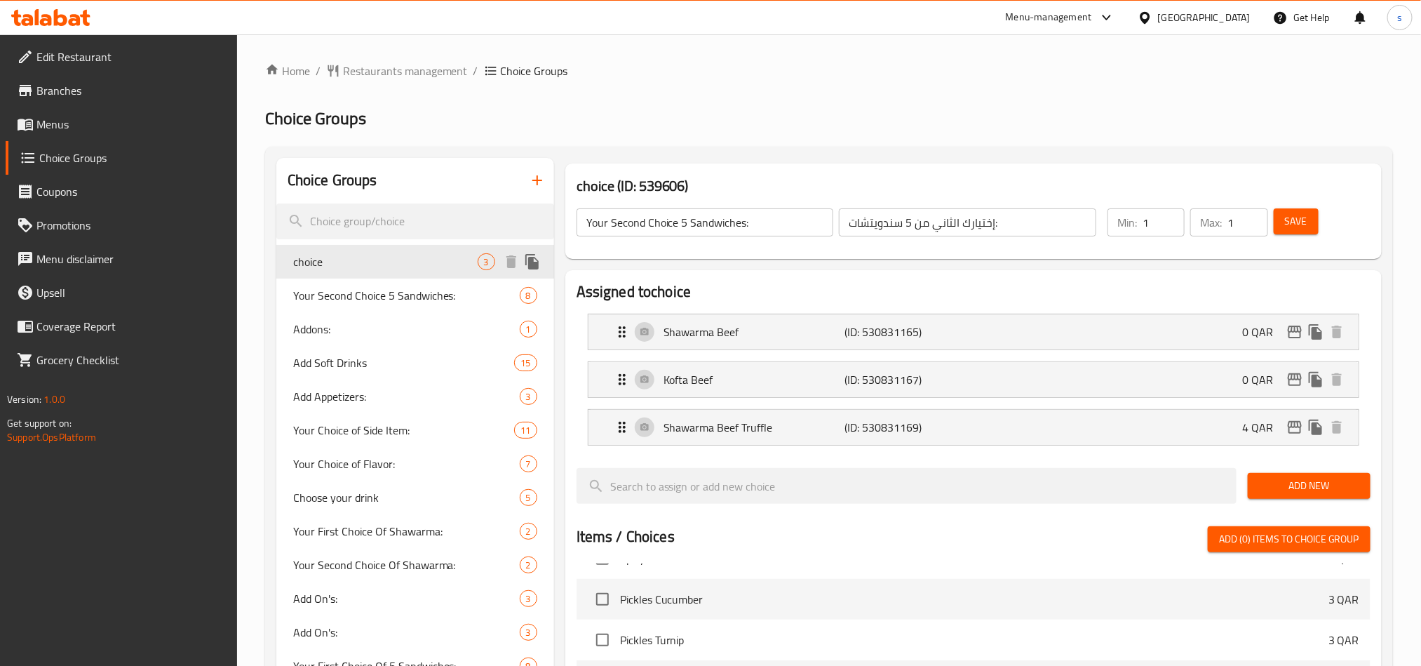
type input "choice"
type input "اختيار"
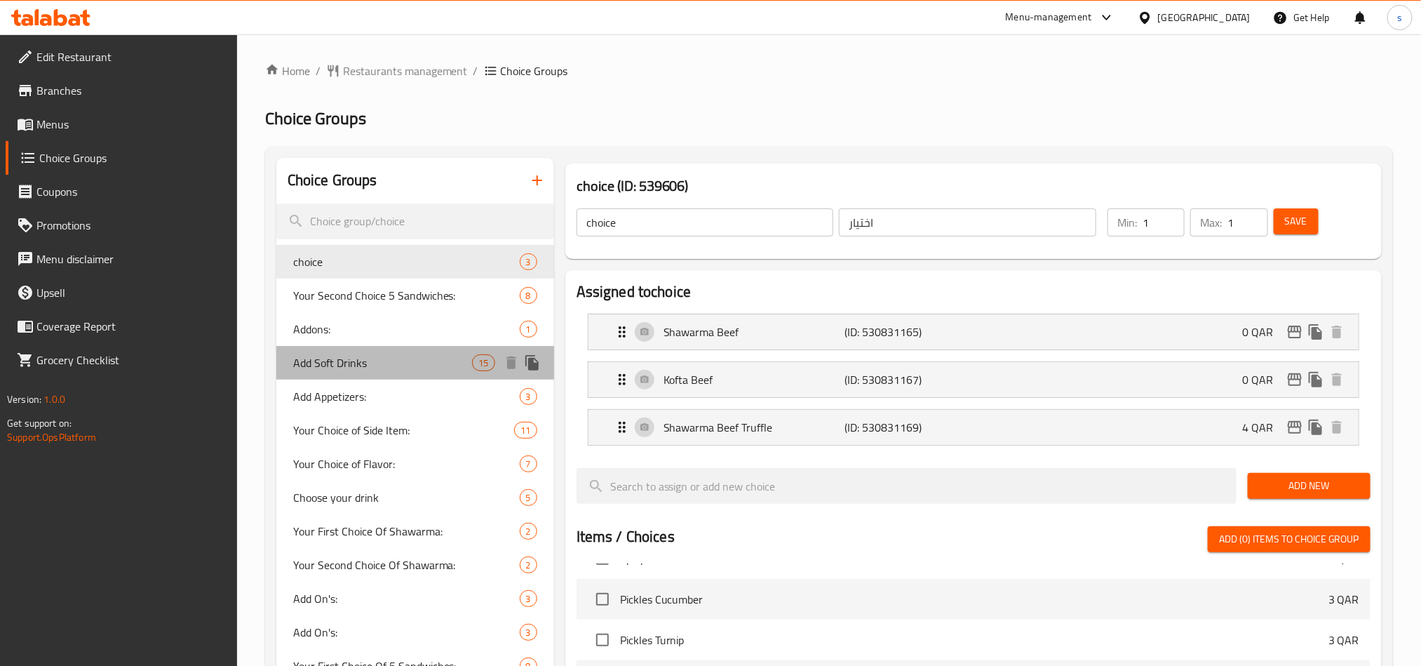
click at [373, 369] on span "Add Soft Drinks" at bounding box center [383, 362] width 180 height 17
type input "Add Soft Drinks"
type input "اضف مشروب غازي"
type input "0"
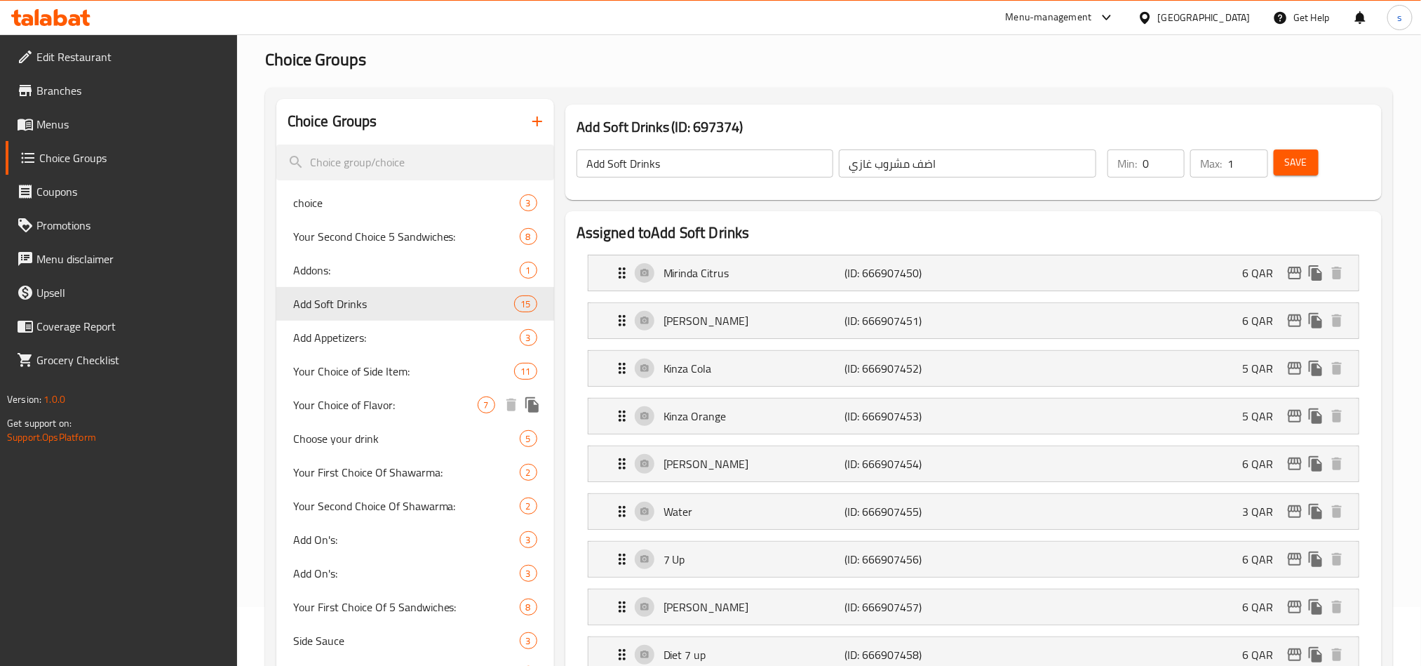
scroll to position [105, 0]
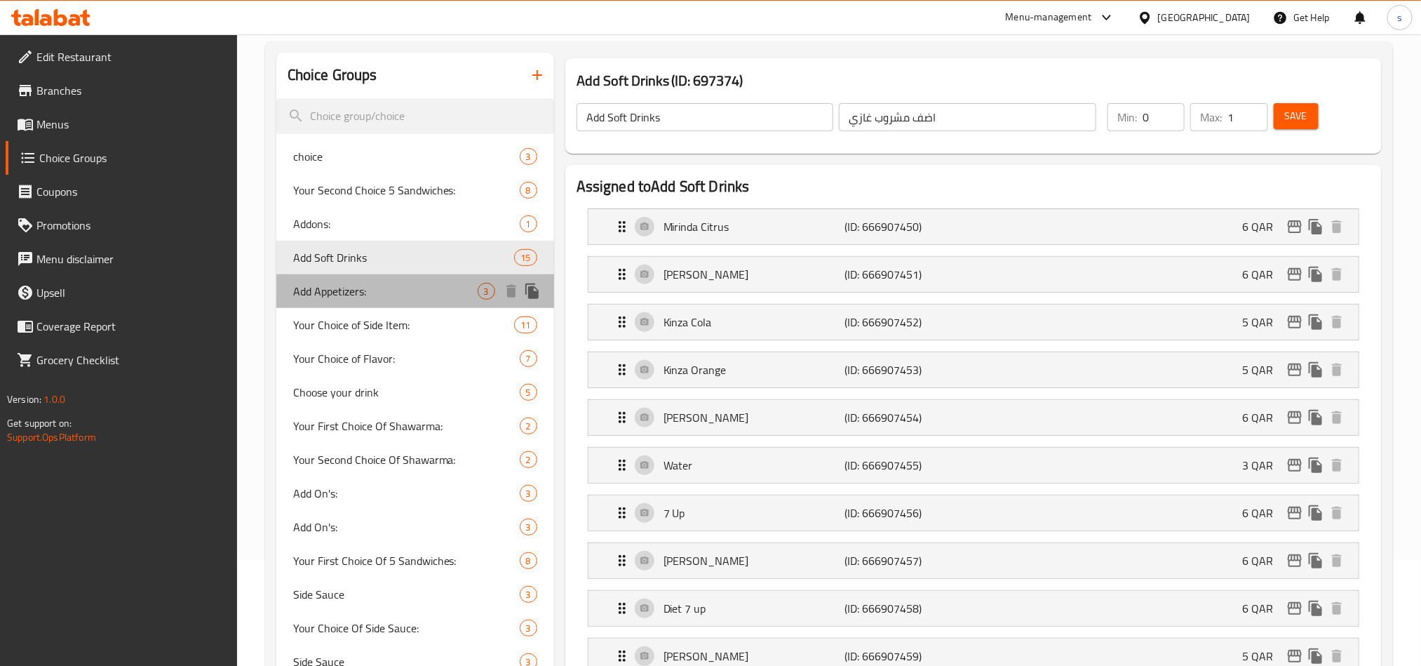
click at [392, 280] on div "Add Appetizers: 3" at bounding box center [415, 291] width 278 height 34
type input "Add Appetizers:"
type input "إضافة مقبلات:"
type input "3"
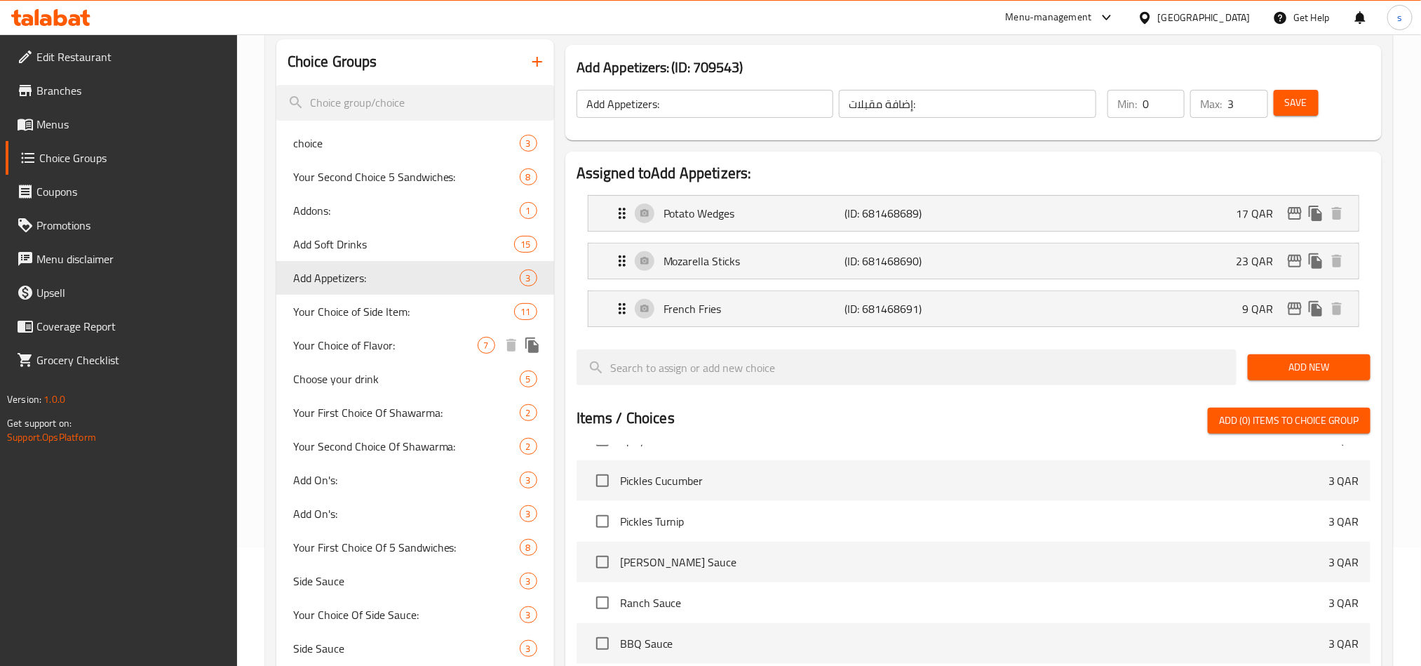
scroll to position [210, 0]
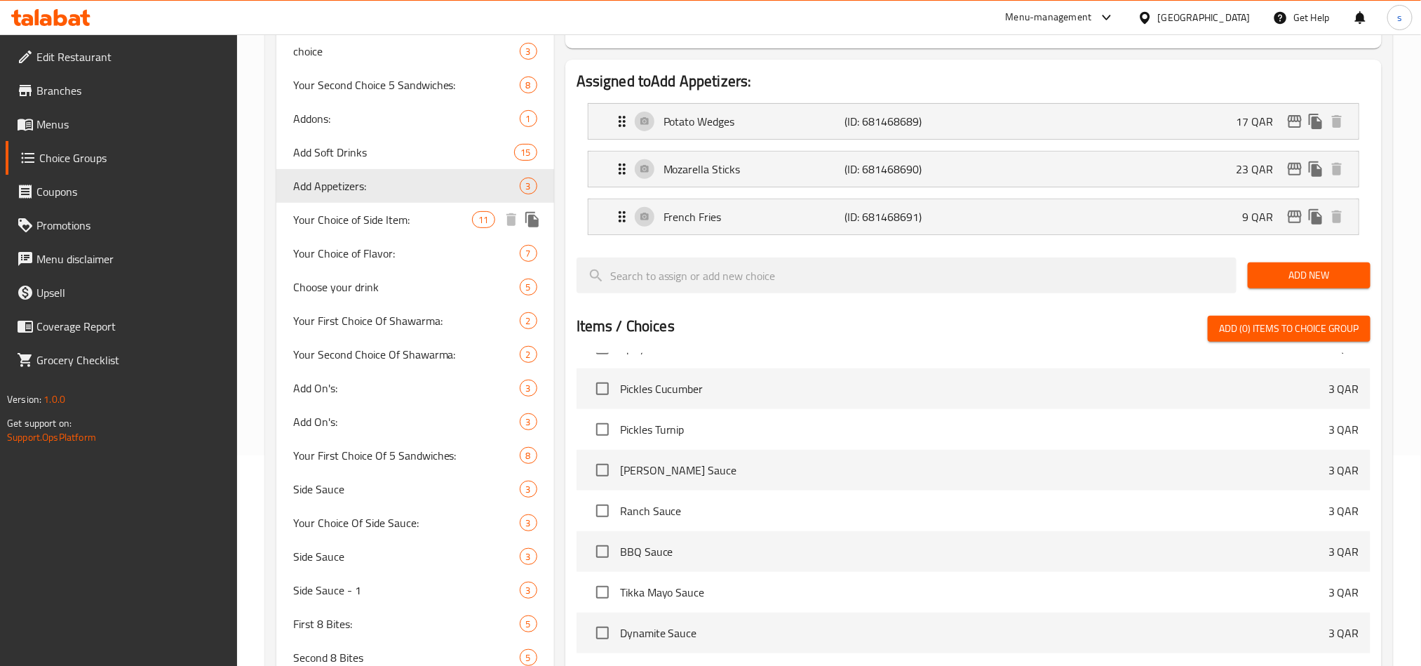
click at [368, 225] on span "Your Choice of Side Item:" at bounding box center [383, 219] width 180 height 17
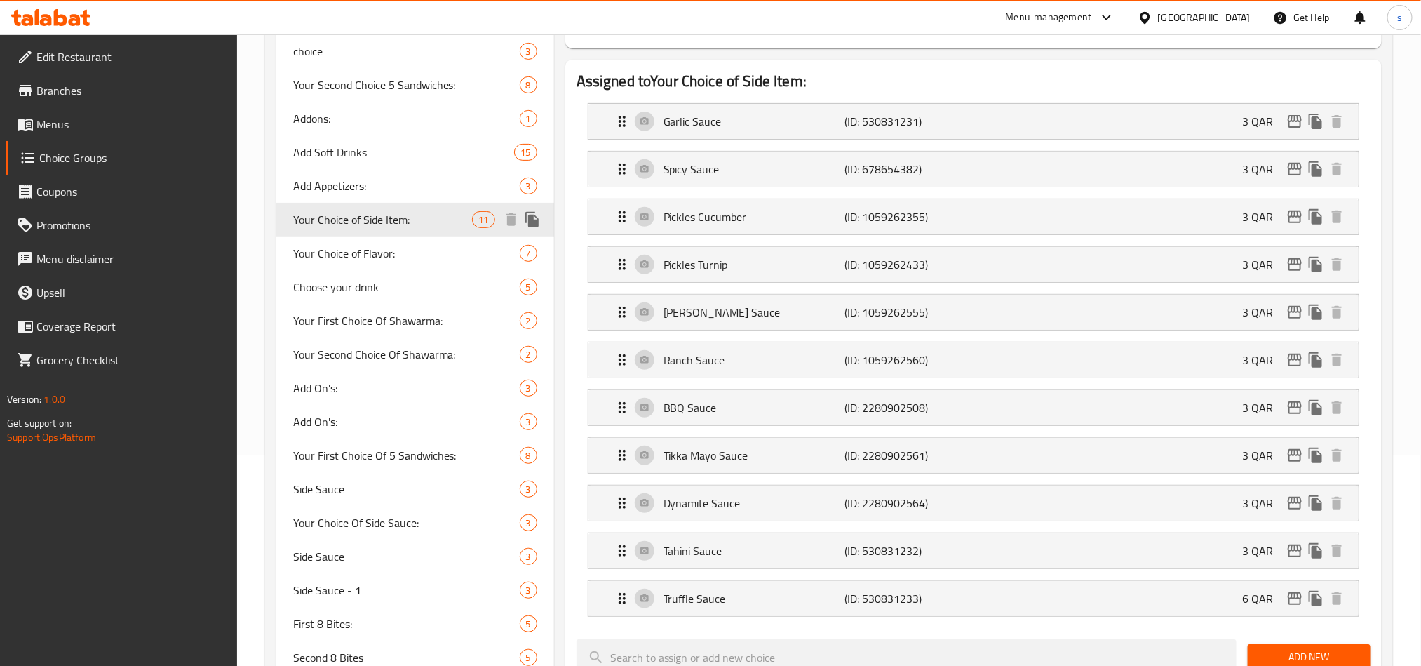
type input "Your Choice of Side Item:"
type input "اختيارك من الأصناف الجانبية:"
type input "11"
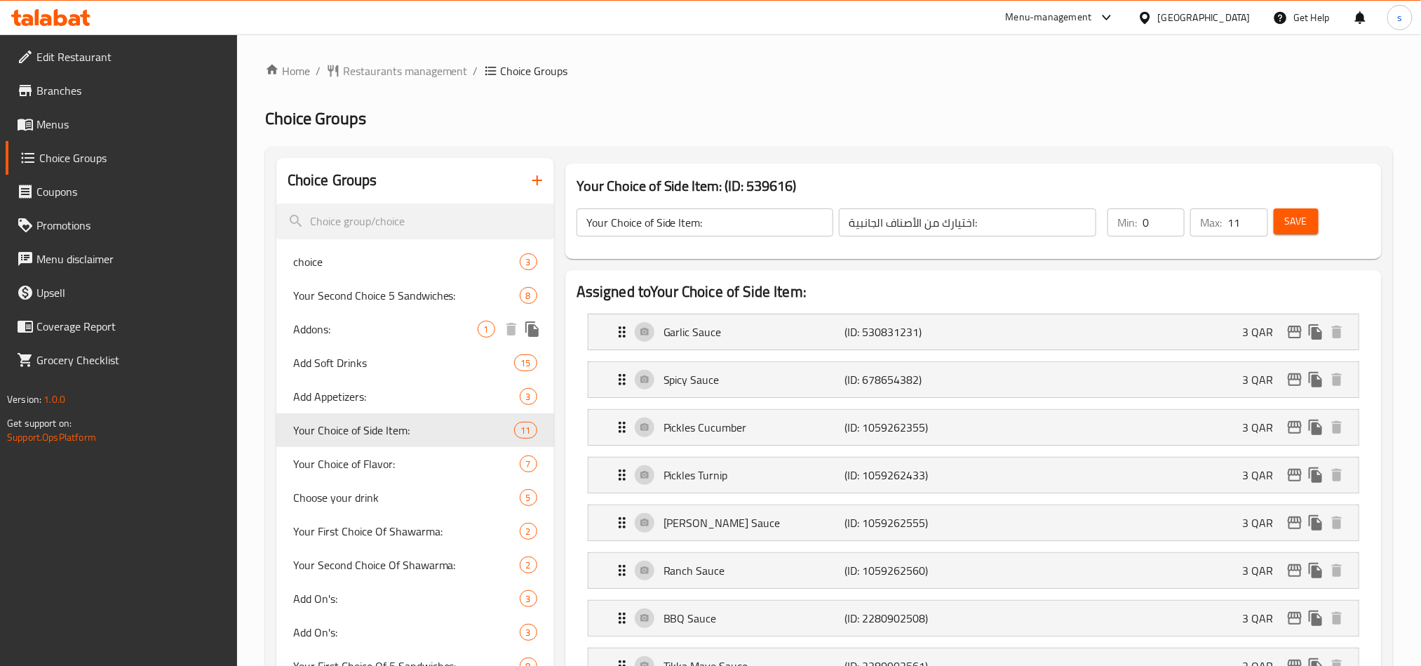
click at [320, 331] on span "Addons:" at bounding box center [385, 329] width 185 height 17
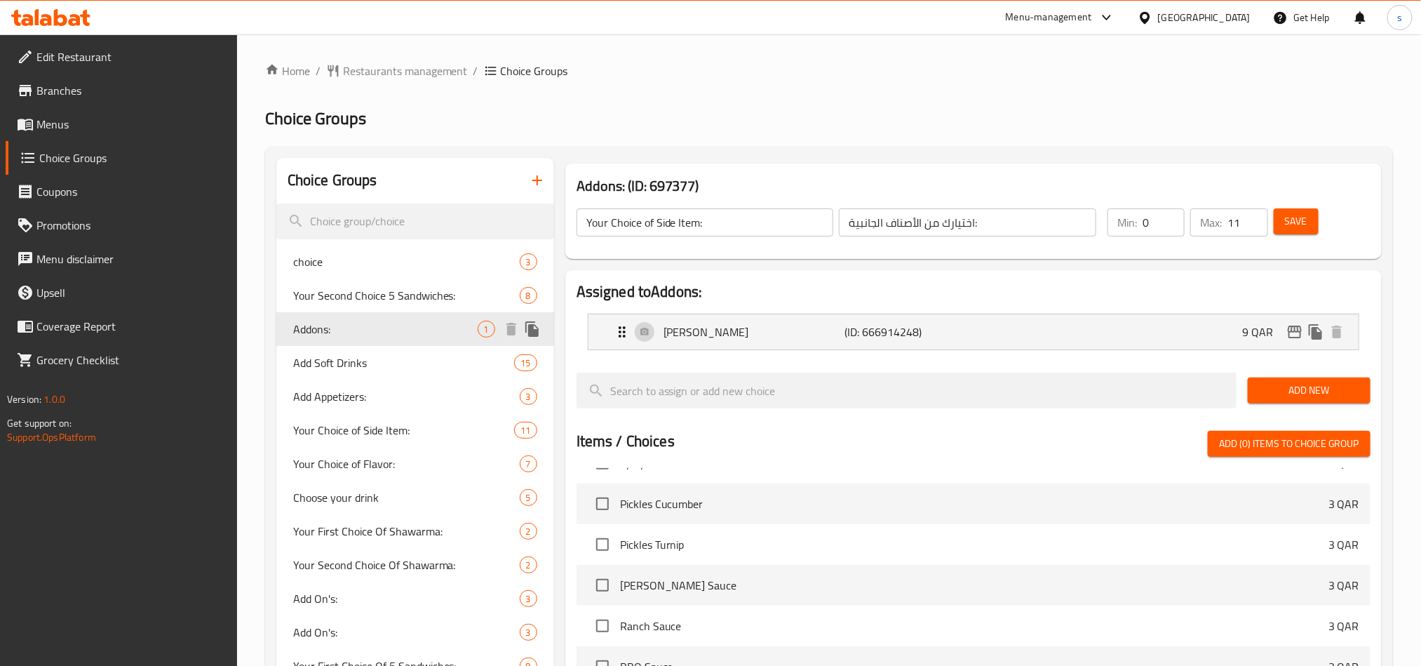
type input "Addons:"
type input "الإضافات:"
type input "1"
click at [455, 51] on div "Home / Restaurants management / Choice Groups Choice Groups Choice Groups choic…" at bounding box center [829, 549] width 1184 height 1030
click at [410, 72] on span "Restaurants management" at bounding box center [405, 70] width 125 height 17
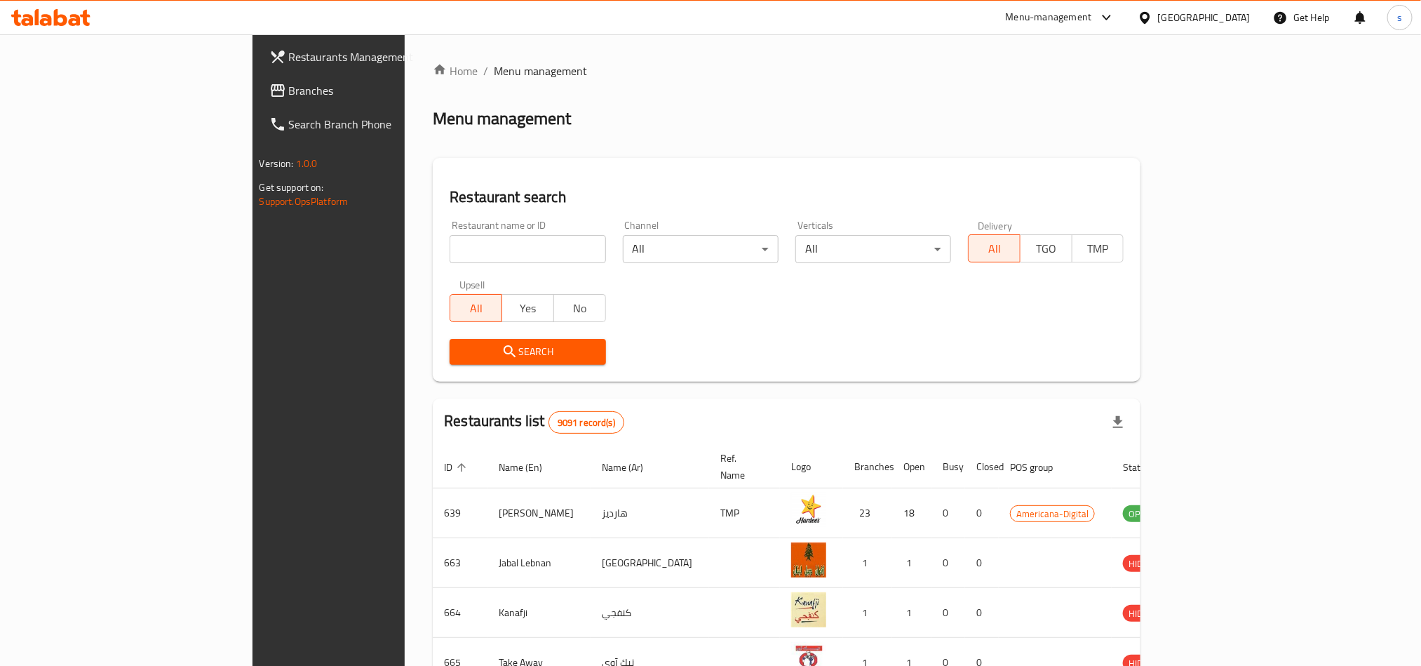
click at [289, 98] on span "Branches" at bounding box center [383, 90] width 189 height 17
